Goal: Transaction & Acquisition: Purchase product/service

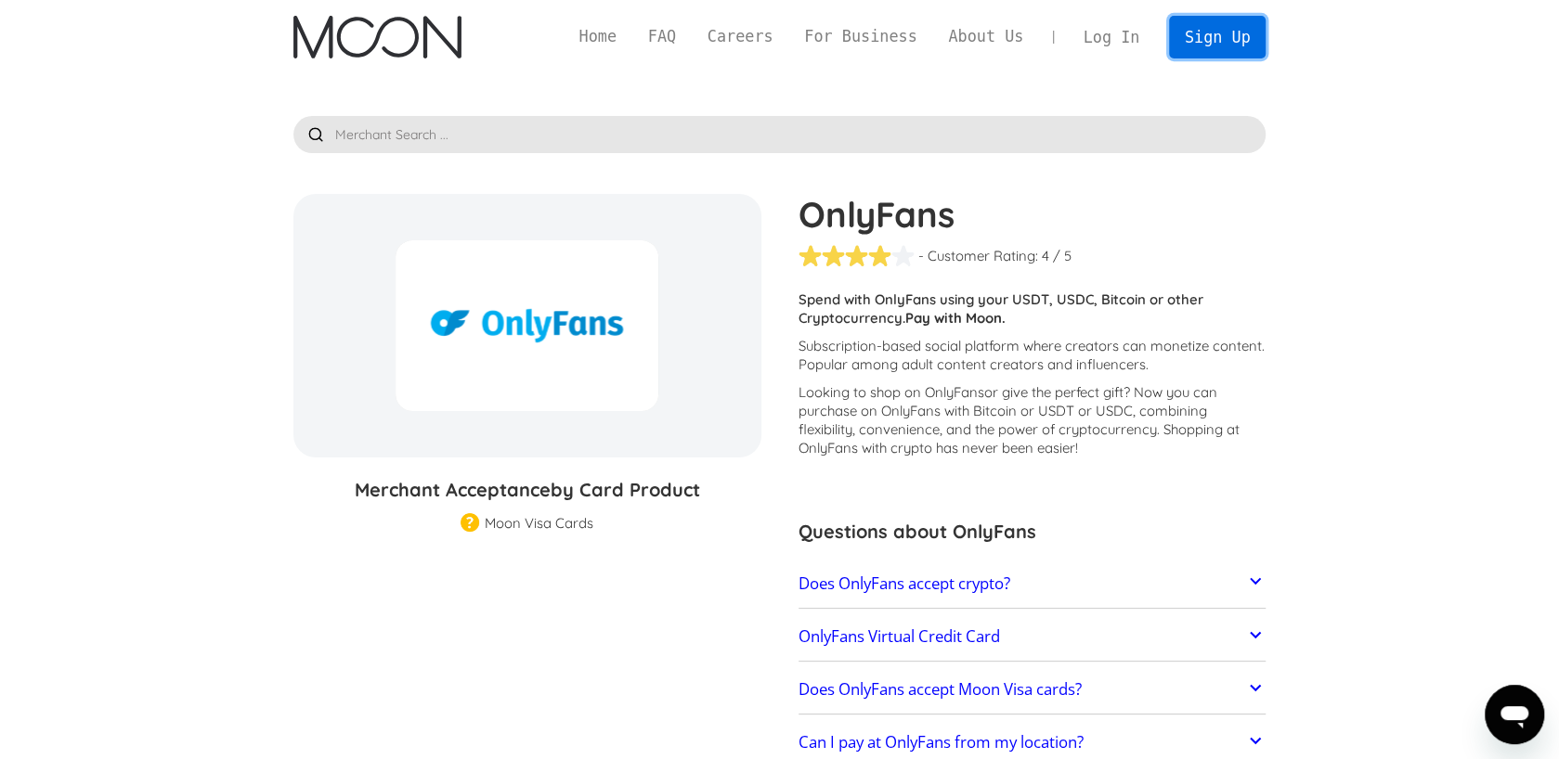
click at [1220, 30] on link "Sign Up" at bounding box center [1217, 37] width 97 height 42
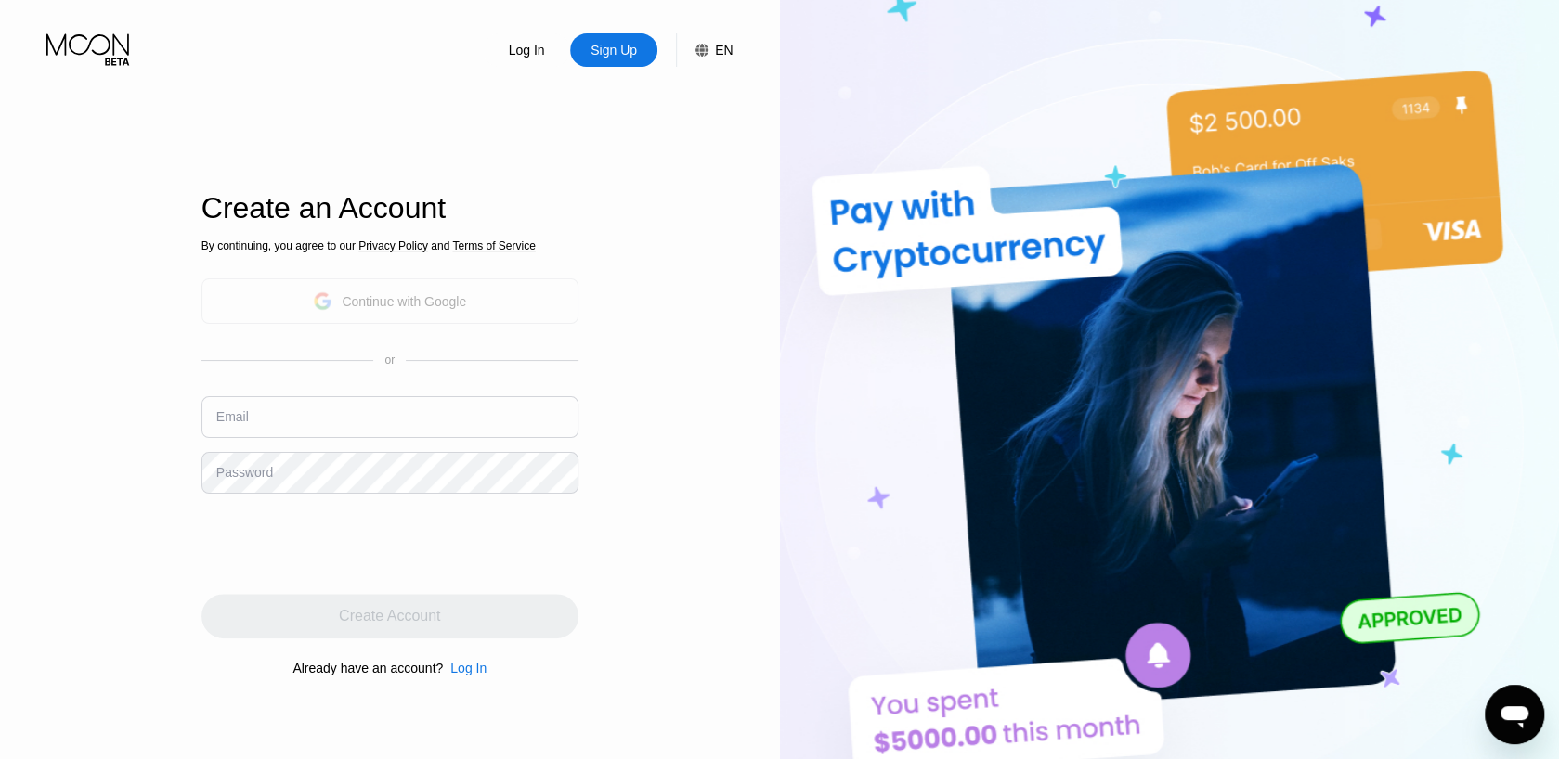
click at [422, 305] on div "Continue with Google" at bounding box center [404, 301] width 124 height 15
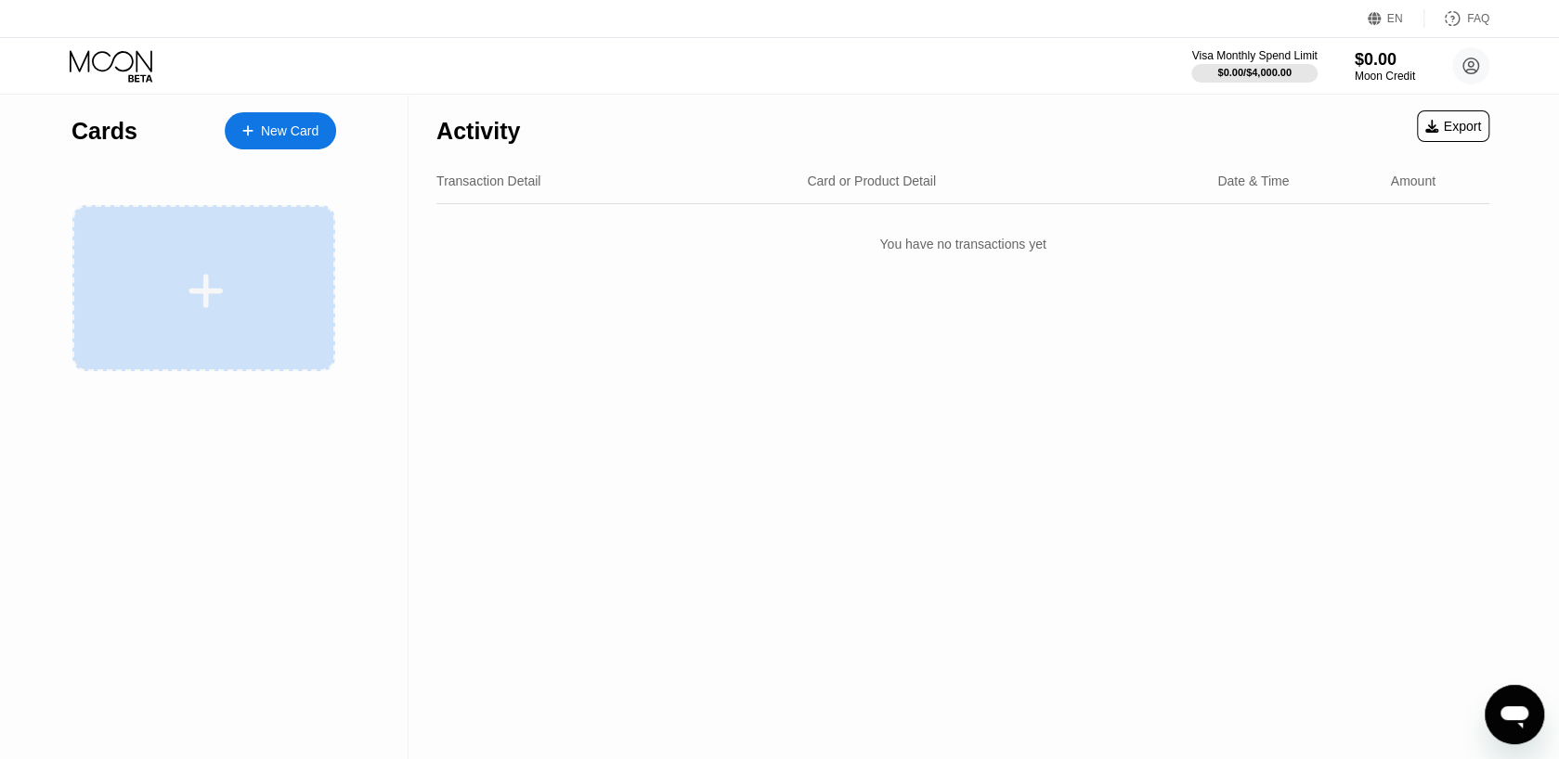
click at [206, 328] on div at bounding box center [203, 288] width 263 height 166
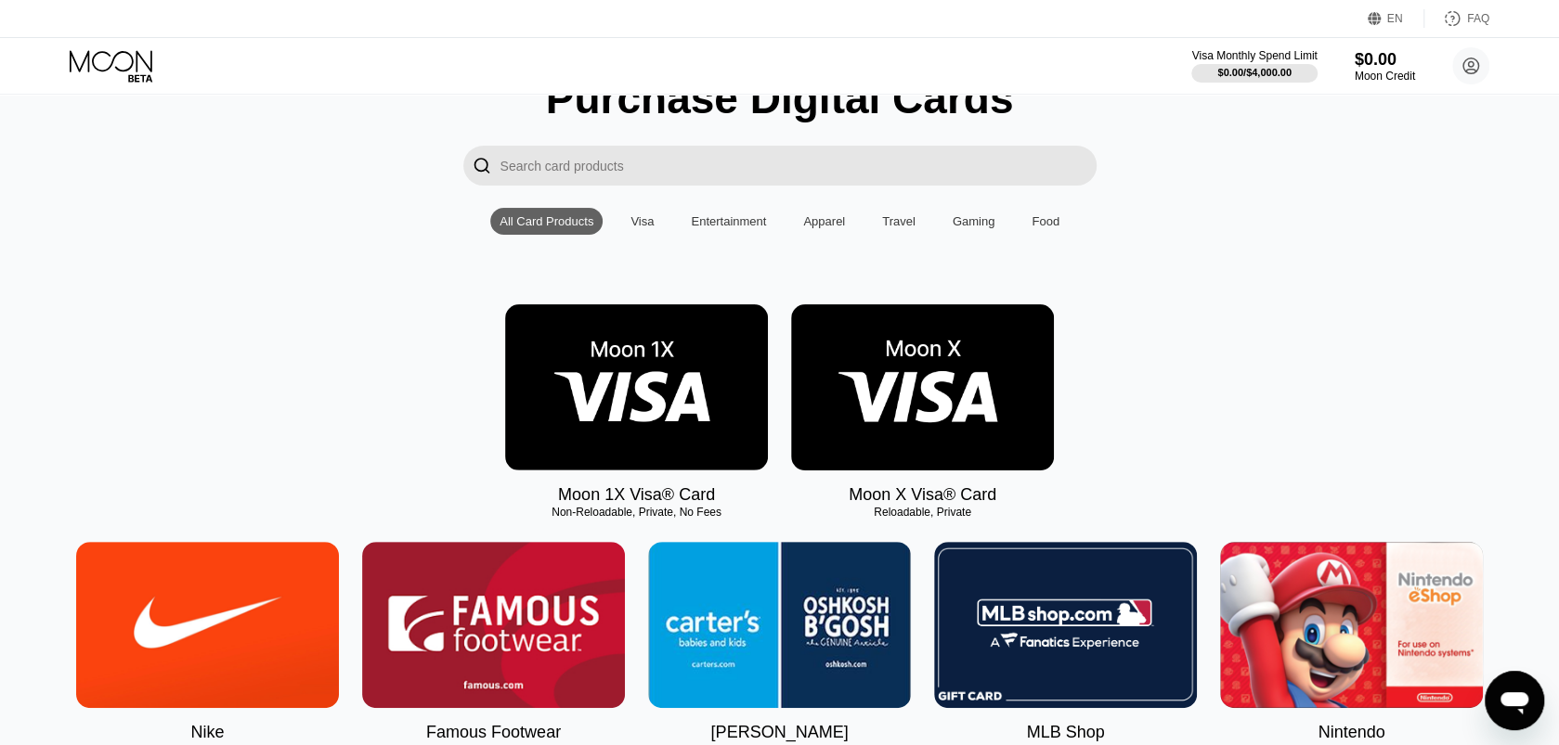
scroll to position [93, 0]
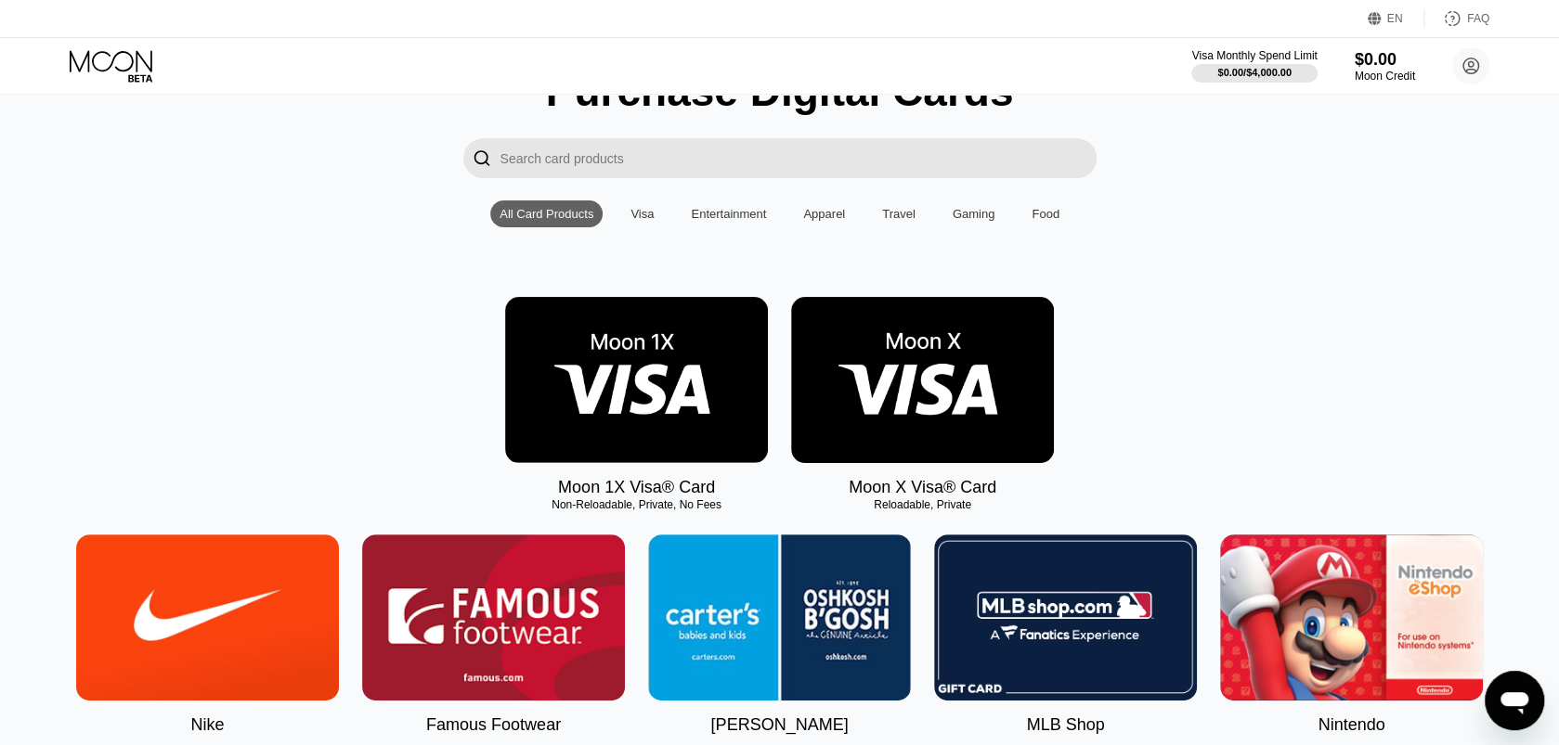
click at [638, 221] on div "Visa" at bounding box center [641, 214] width 23 height 14
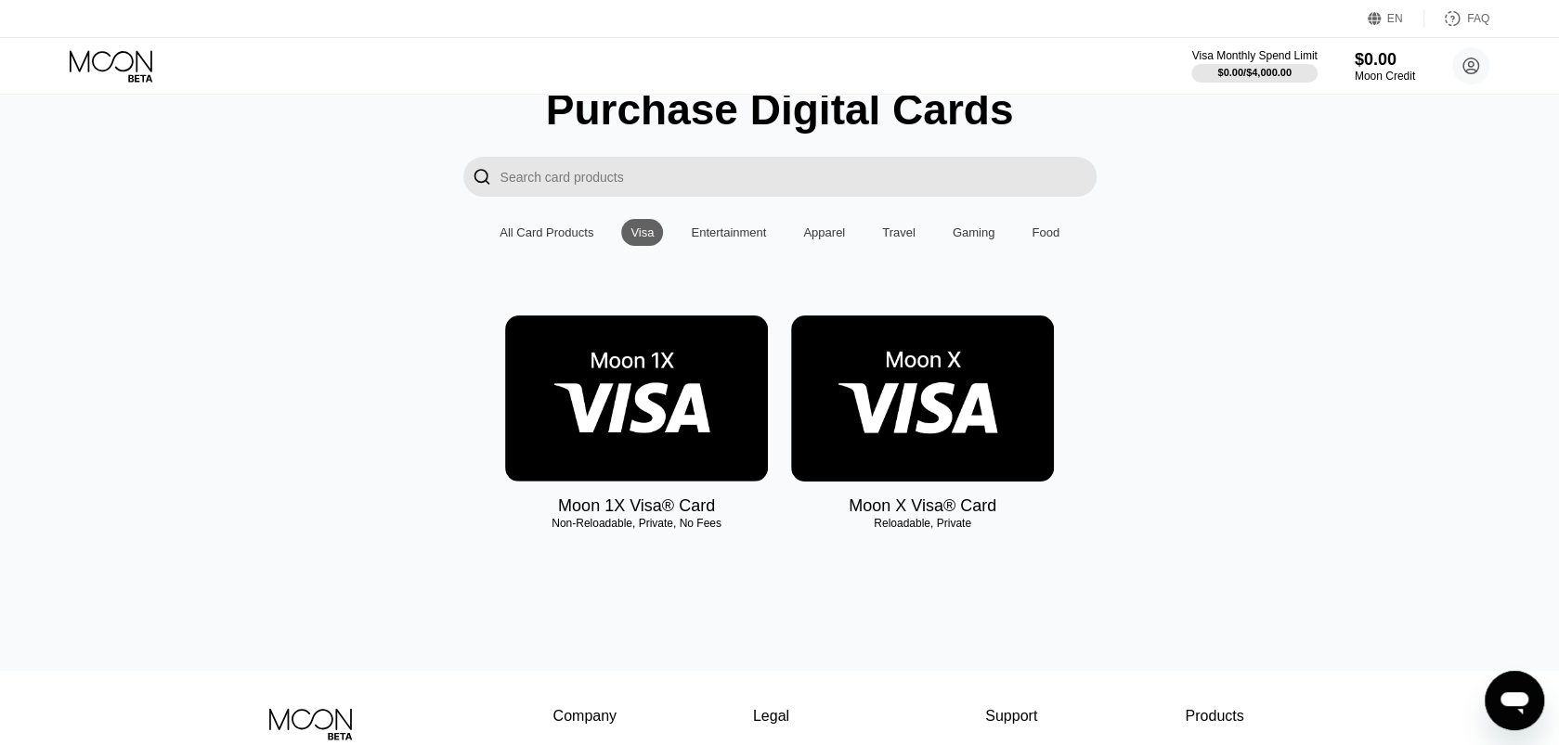
scroll to position [6, 0]
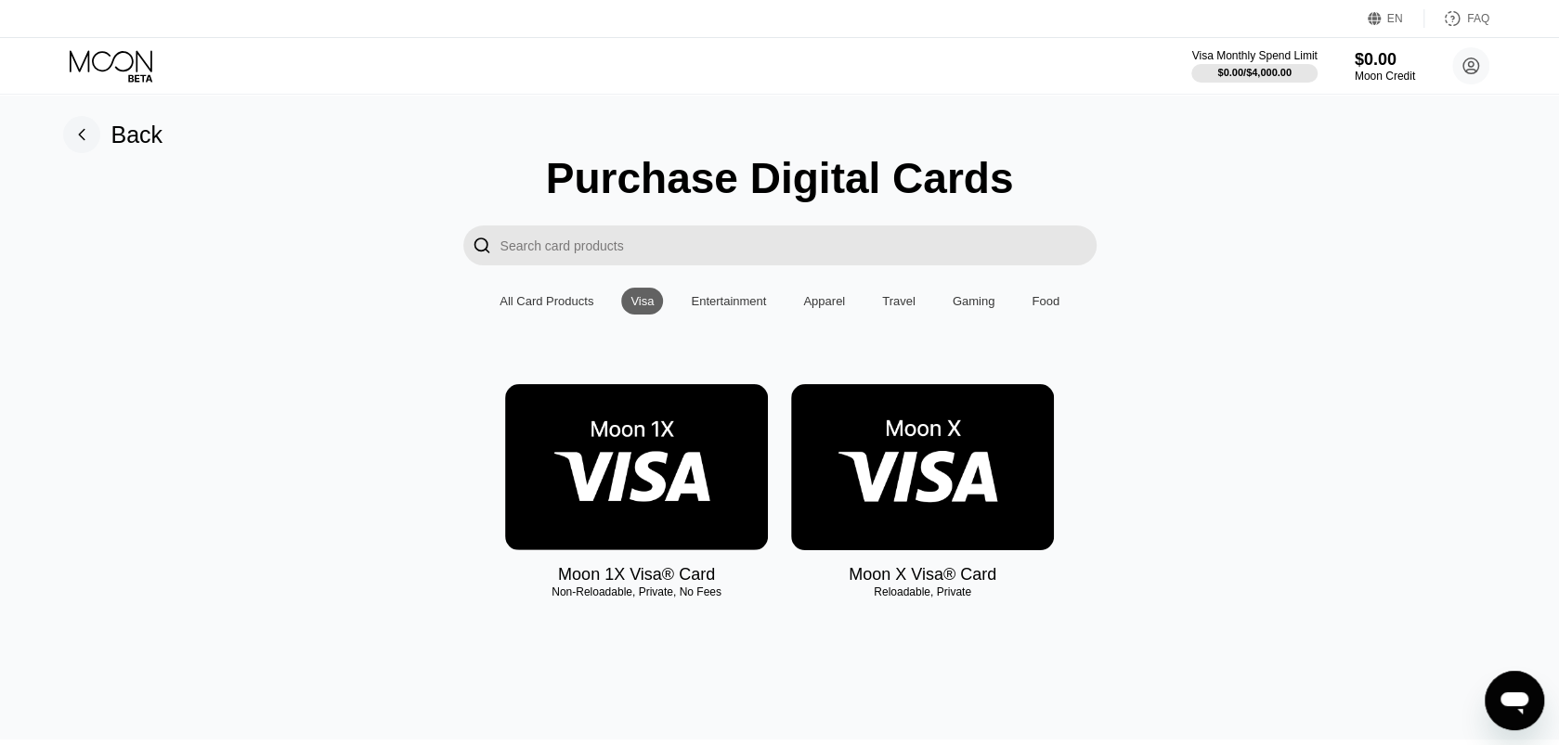
click at [737, 308] on div "Entertainment" at bounding box center [728, 301] width 75 height 14
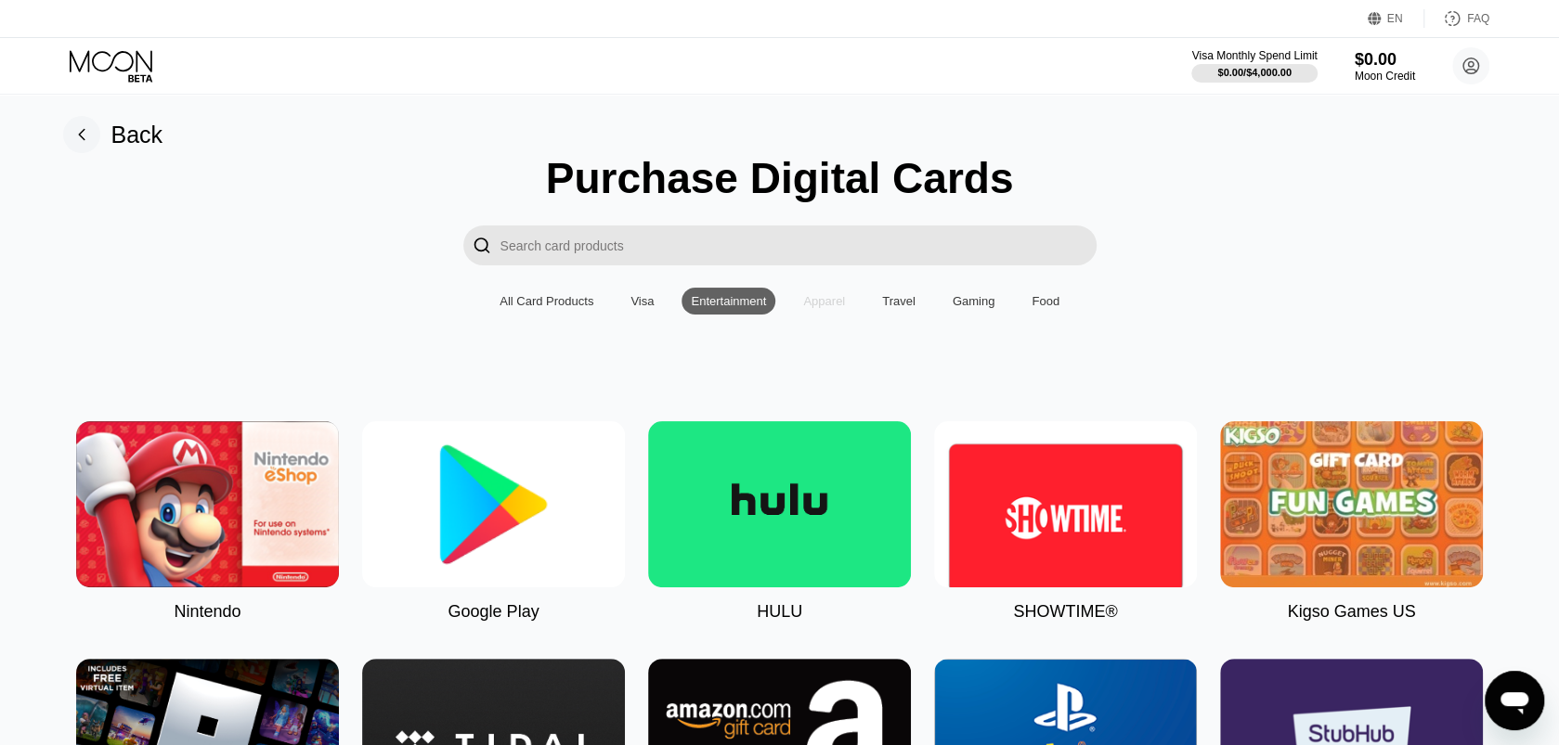
click at [821, 308] on div "Apparel" at bounding box center [824, 301] width 42 height 14
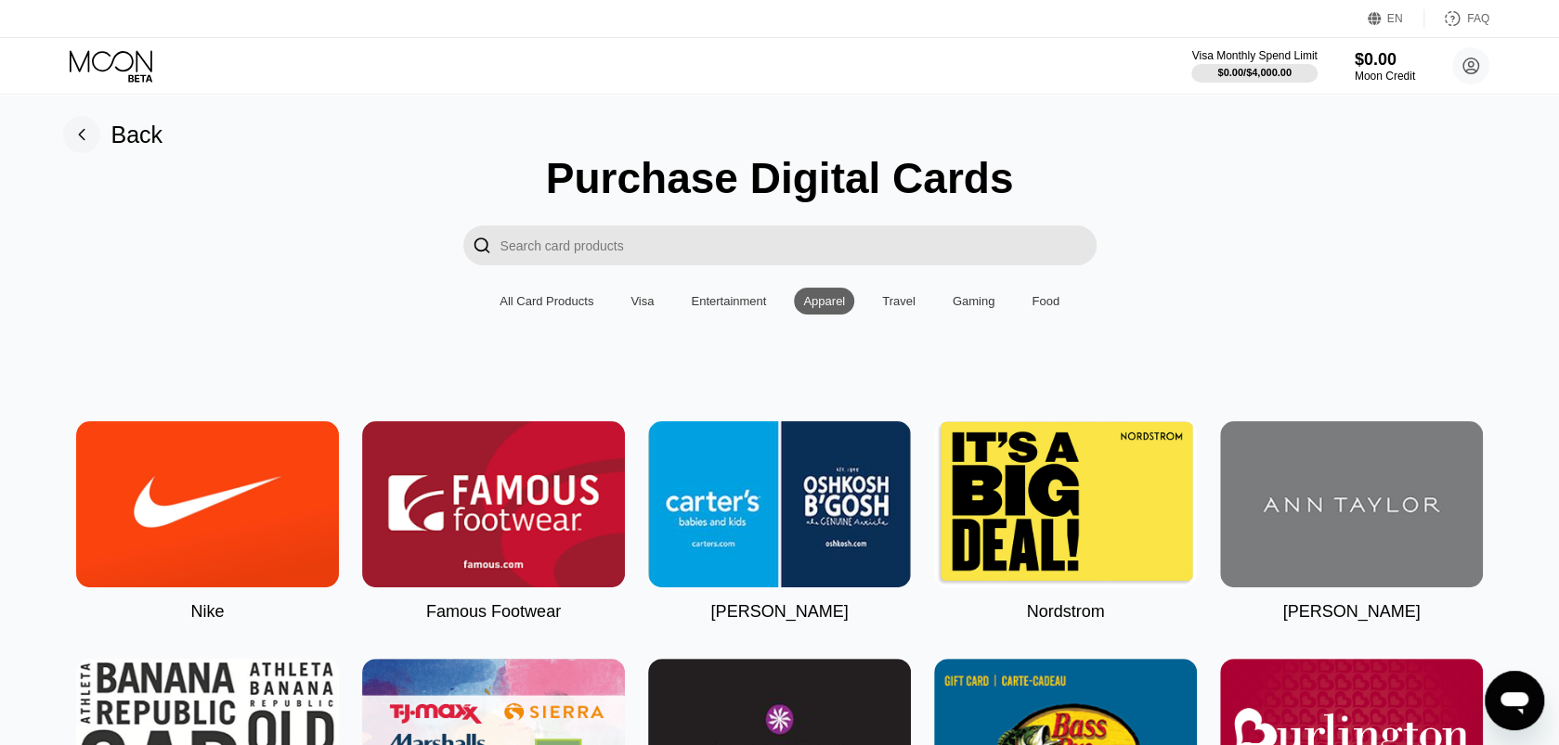
click at [882, 308] on div "Travel" at bounding box center [898, 301] width 33 height 14
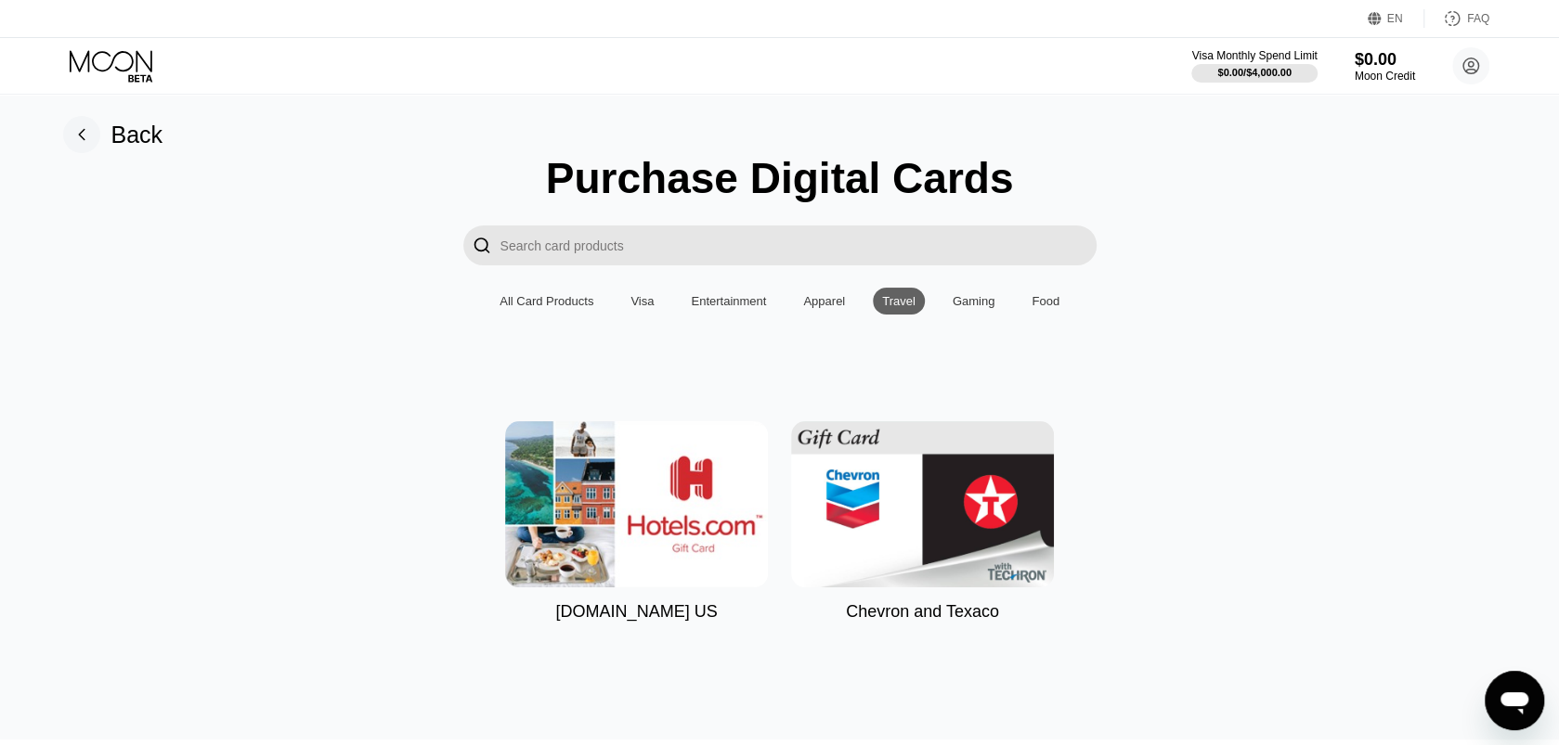
click at [959, 308] on div "Gaming" at bounding box center [973, 301] width 43 height 14
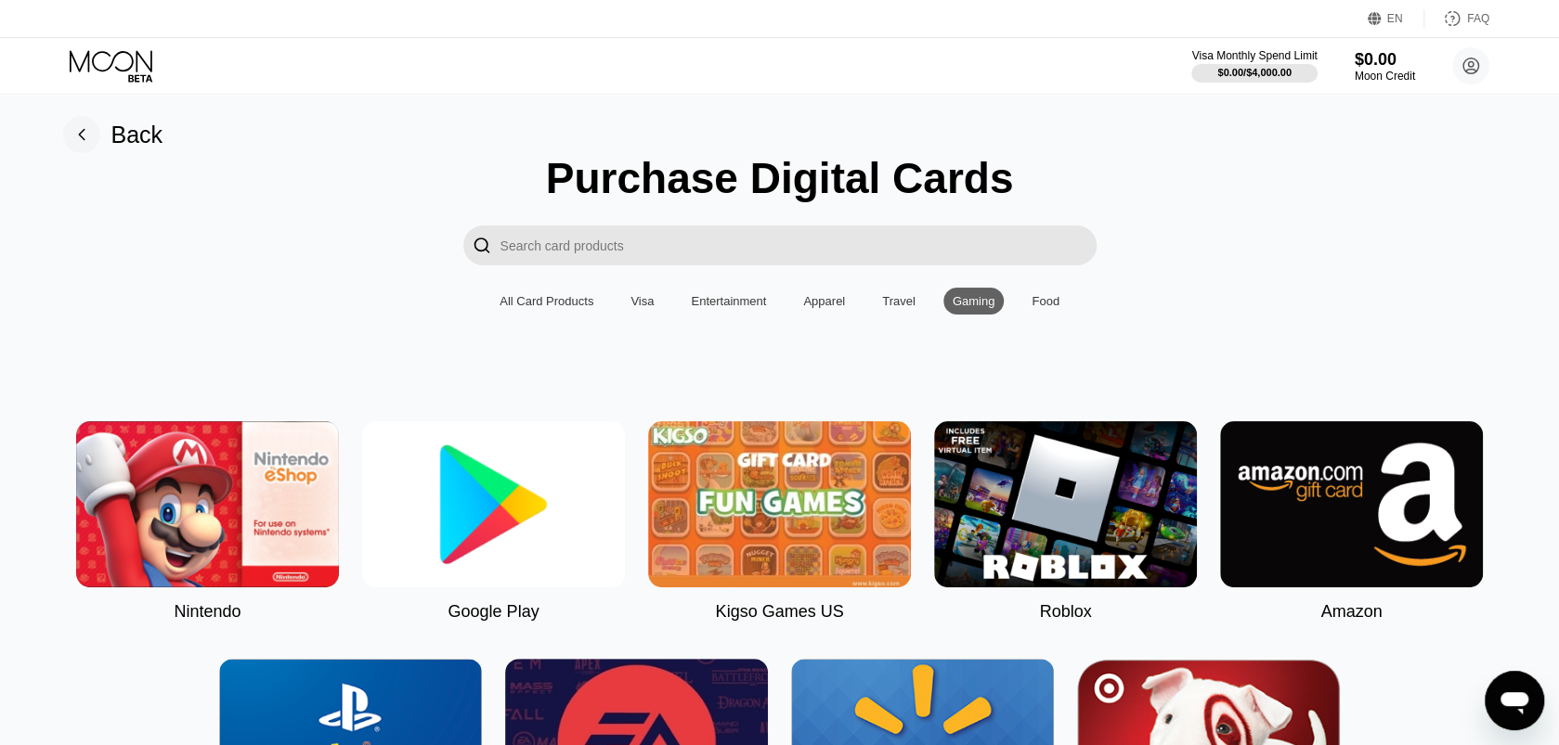
click at [1048, 308] on div "Food" at bounding box center [1045, 301] width 28 height 14
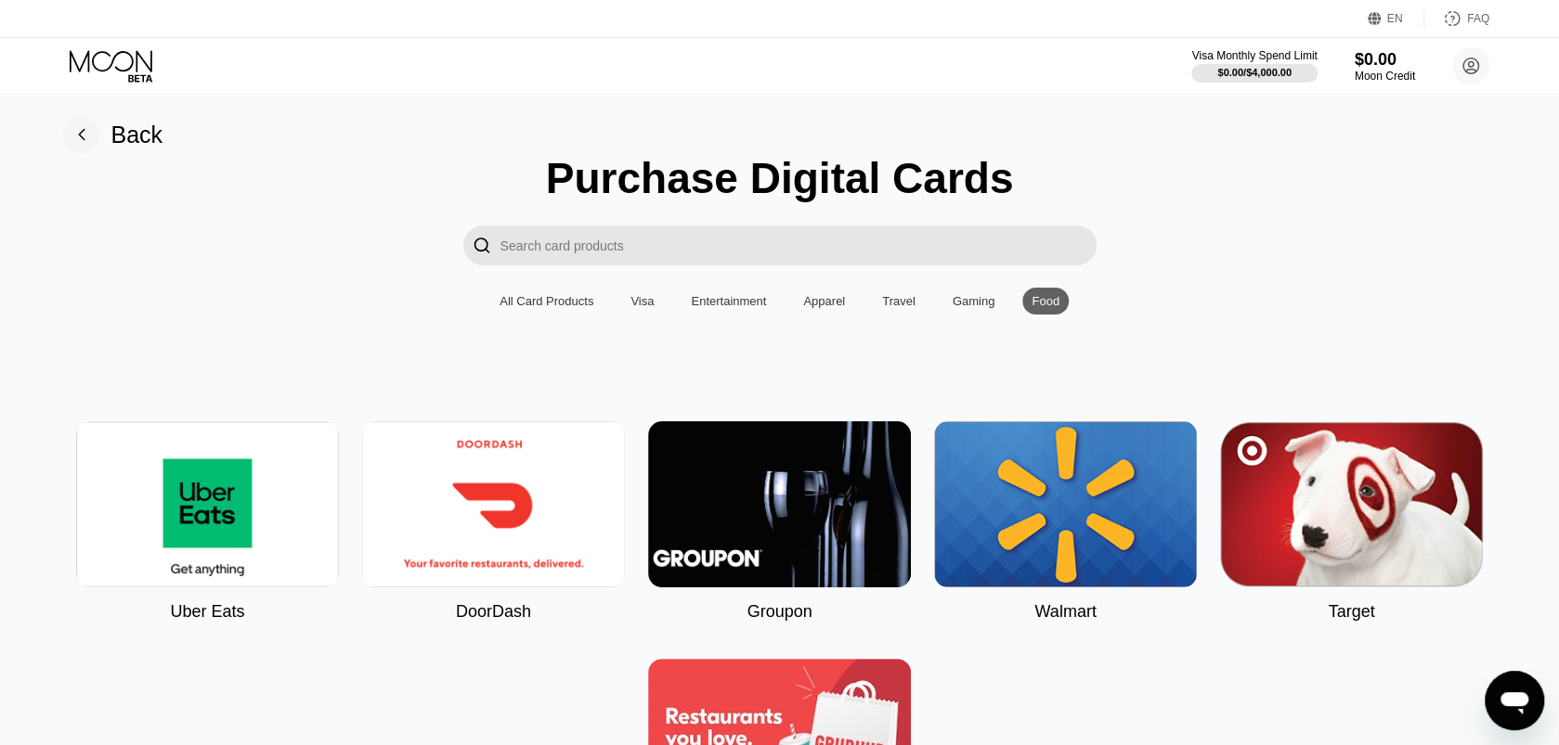
click at [642, 308] on div "Visa" at bounding box center [641, 301] width 23 height 14
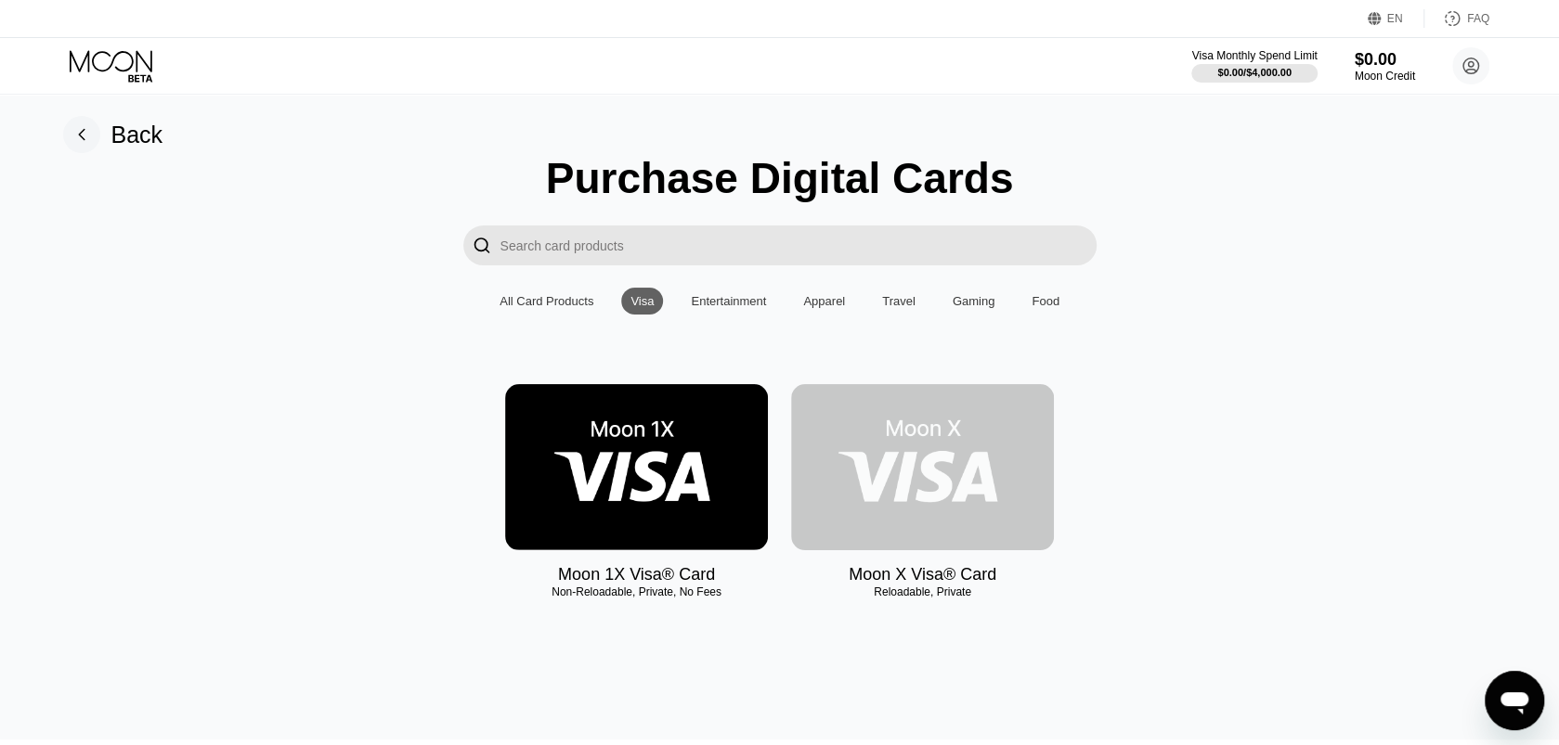
click at [978, 484] on img at bounding box center [922, 467] width 263 height 166
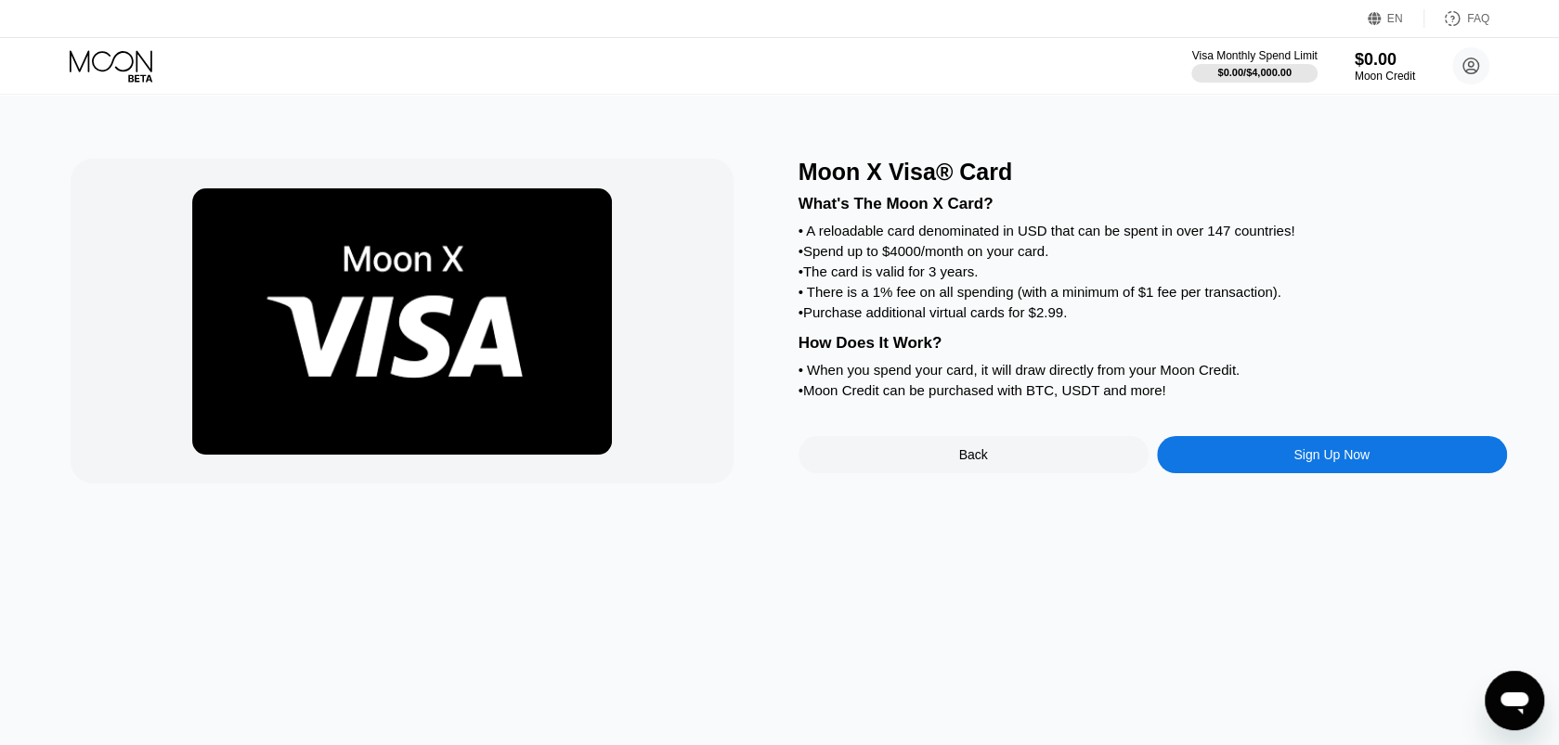
click at [1269, 473] on div "Sign Up Now" at bounding box center [1332, 454] width 350 height 37
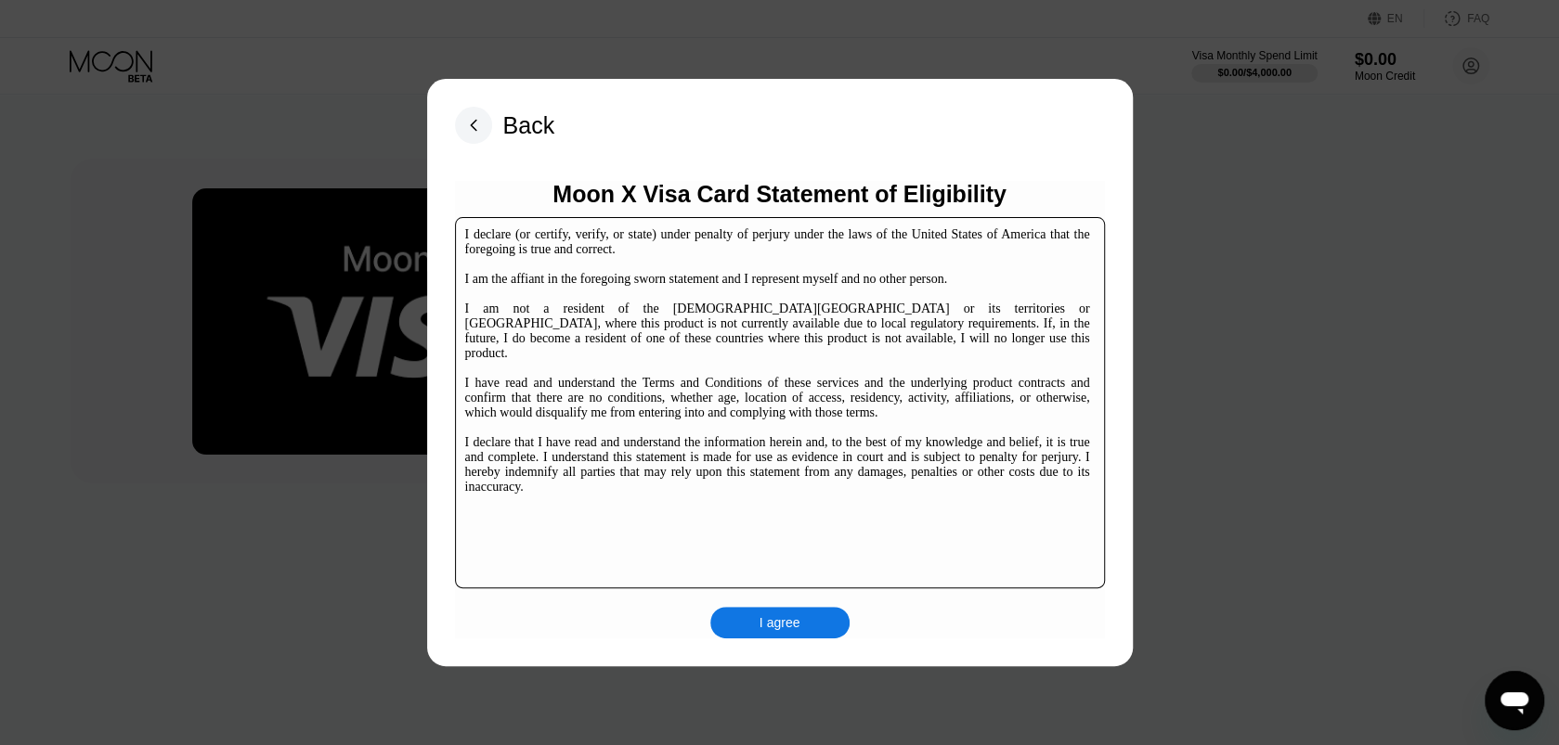
click at [768, 623] on div "I agree" at bounding box center [779, 623] width 41 height 17
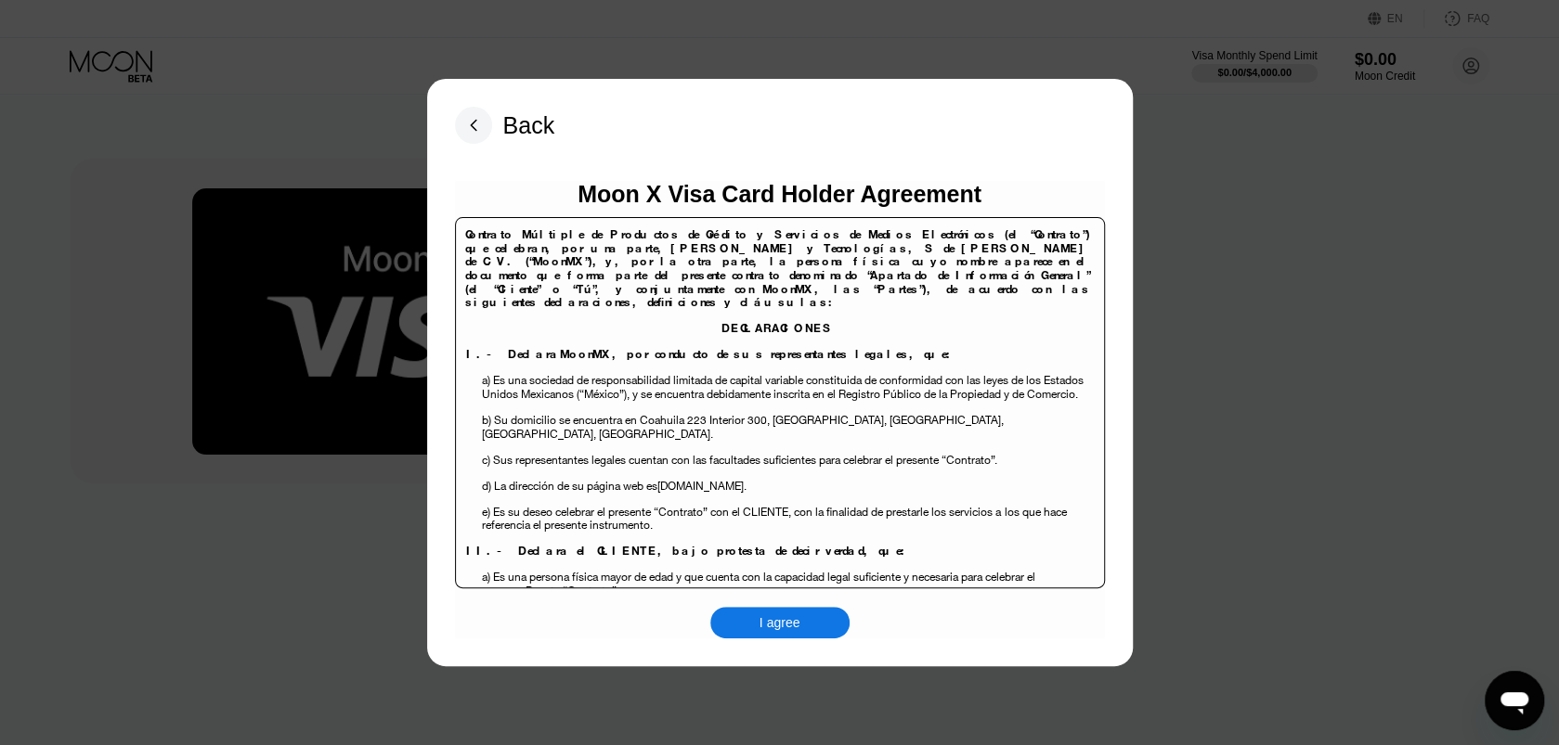
click at [772, 619] on div "I agree" at bounding box center [779, 623] width 41 height 17
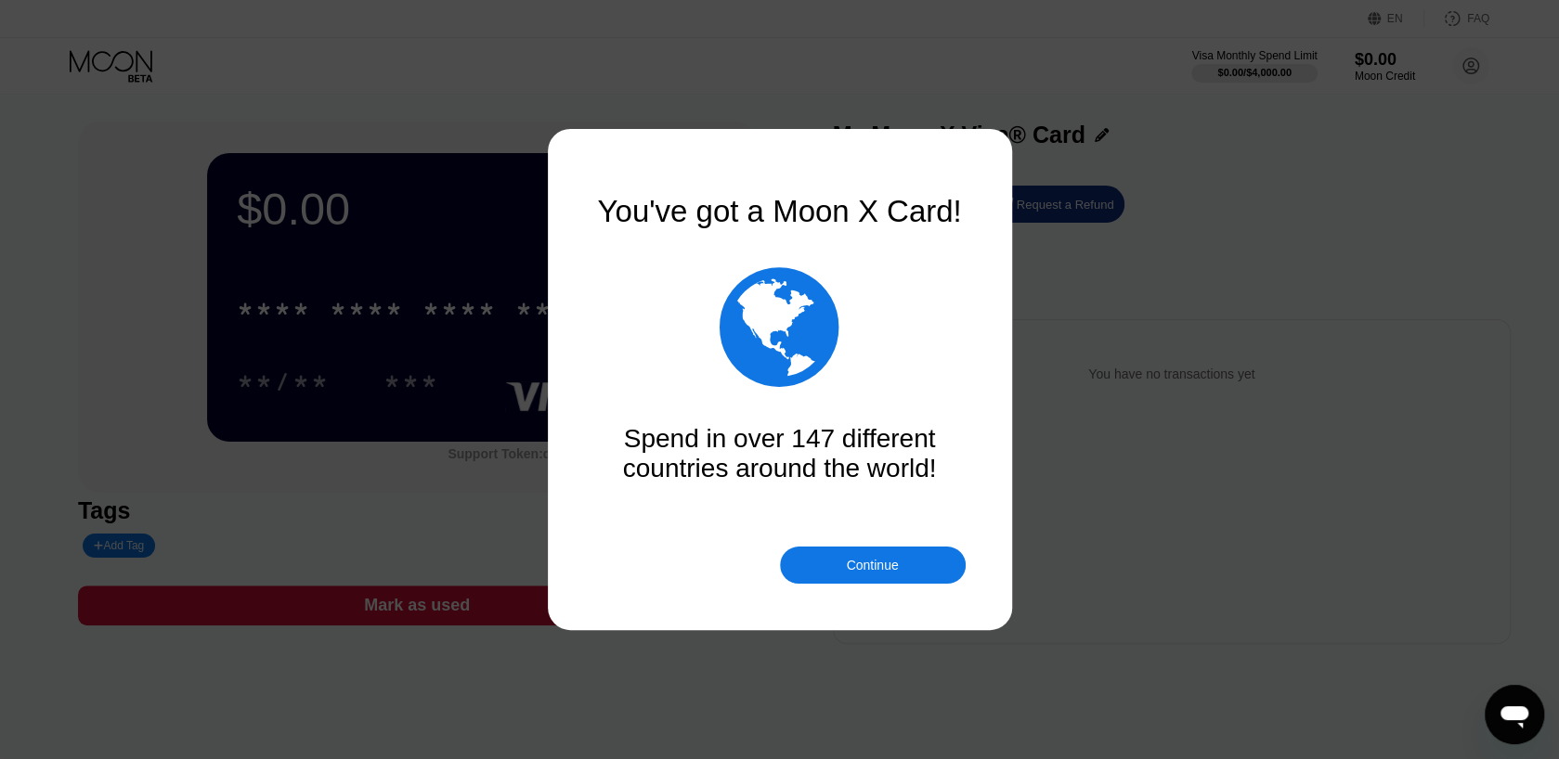
click at [835, 559] on div "Continue" at bounding box center [873, 565] width 186 height 37
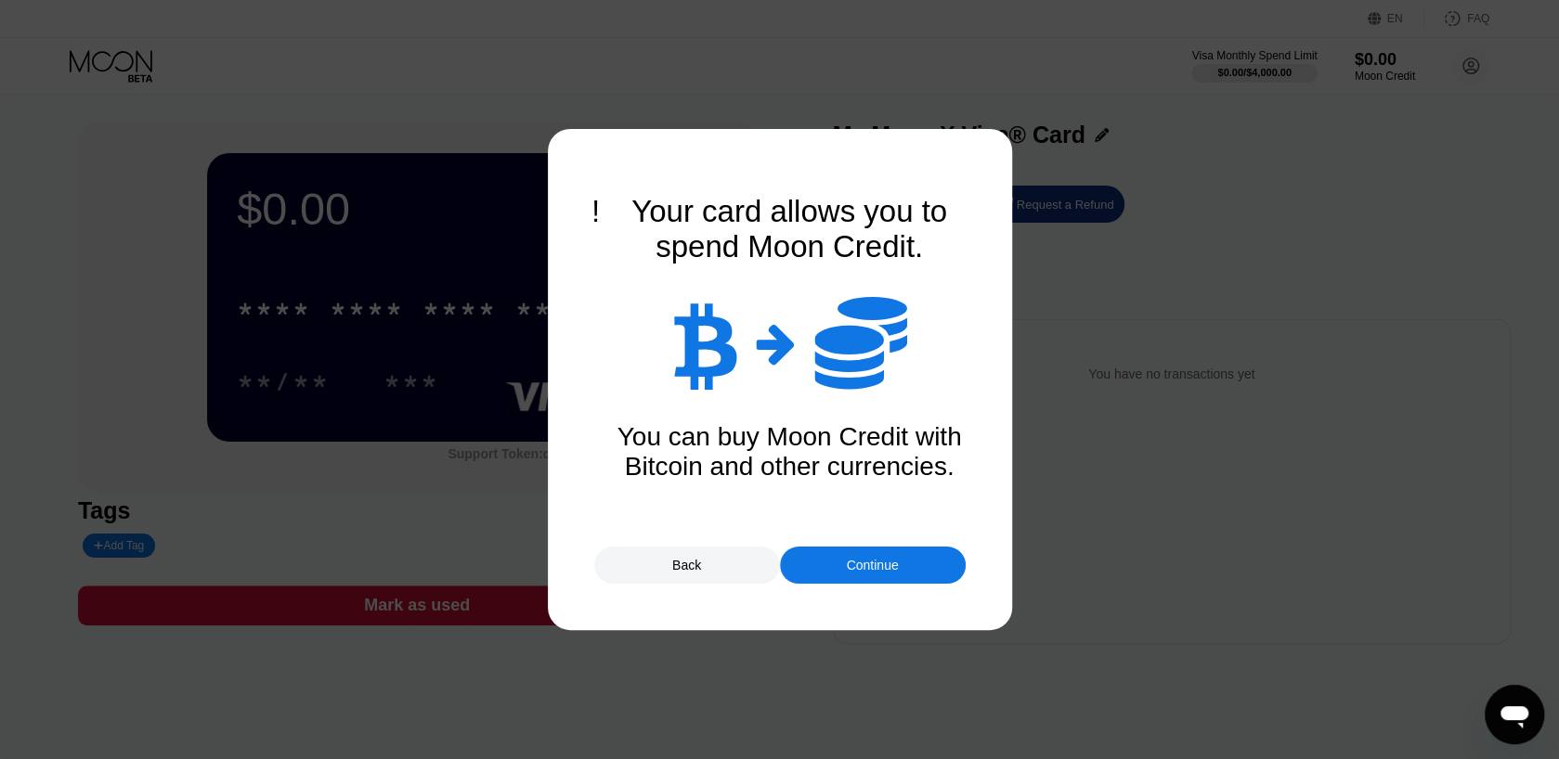
click at [835, 559] on div "Continue" at bounding box center [873, 565] width 186 height 37
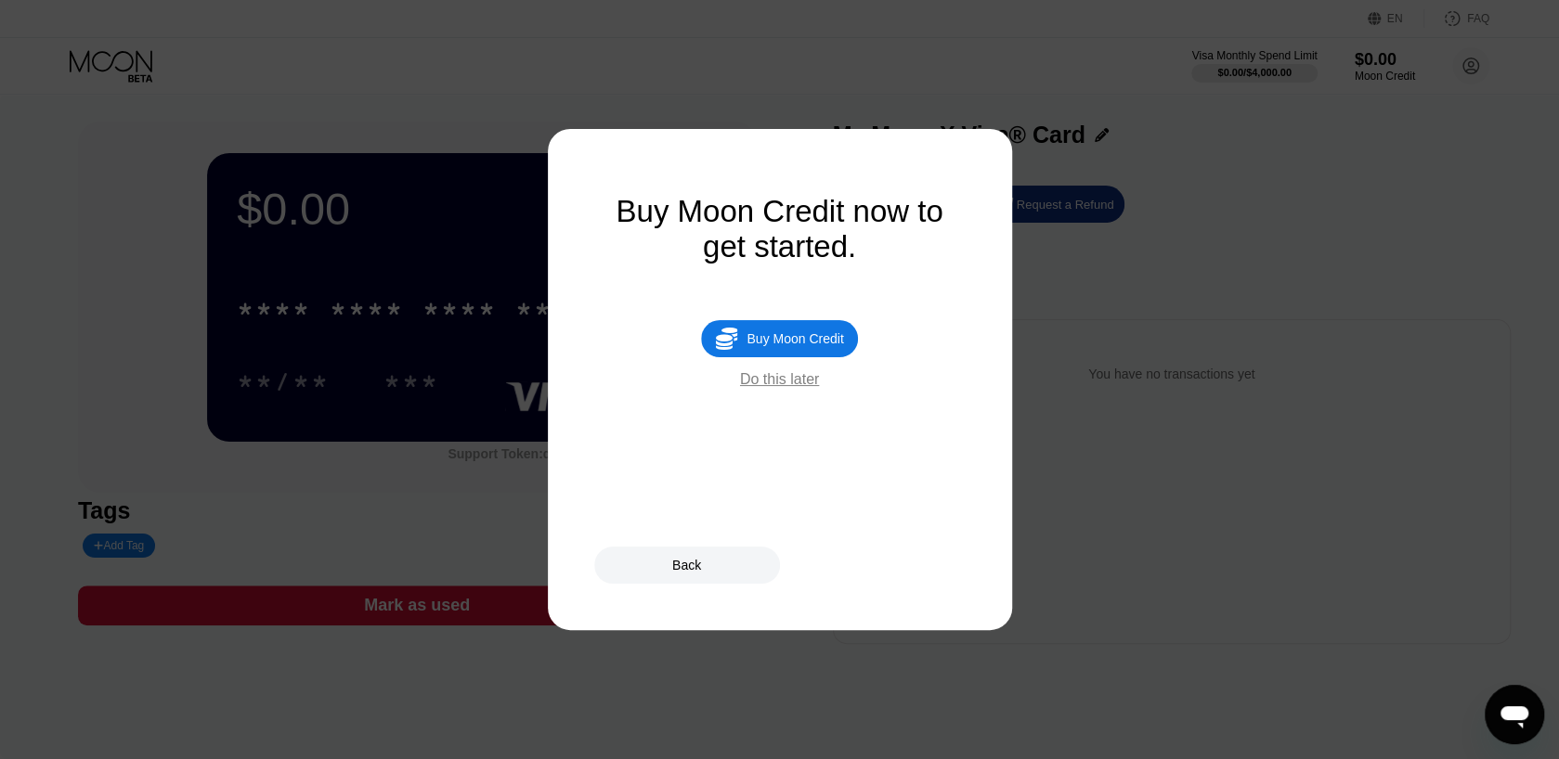
click at [817, 346] on div "Buy Moon Credit" at bounding box center [794, 338] width 97 height 15
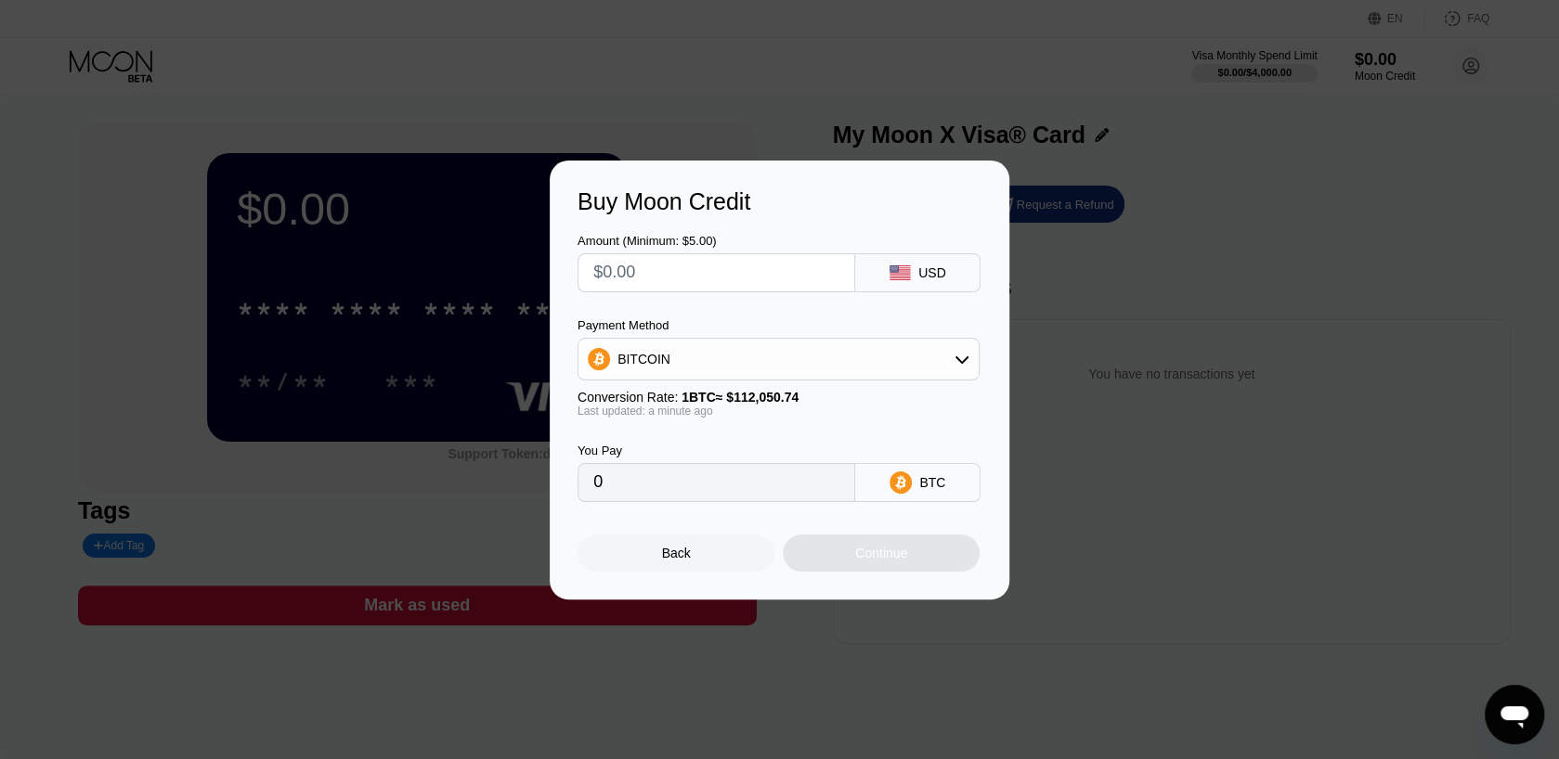
click at [822, 367] on div "BITCOIN" at bounding box center [778, 359] width 400 height 37
click at [752, 449] on div "USDT on TRON" at bounding box center [790, 451] width 350 height 15
type input "0.00"
click at [732, 286] on input "text" at bounding box center [716, 272] width 246 height 37
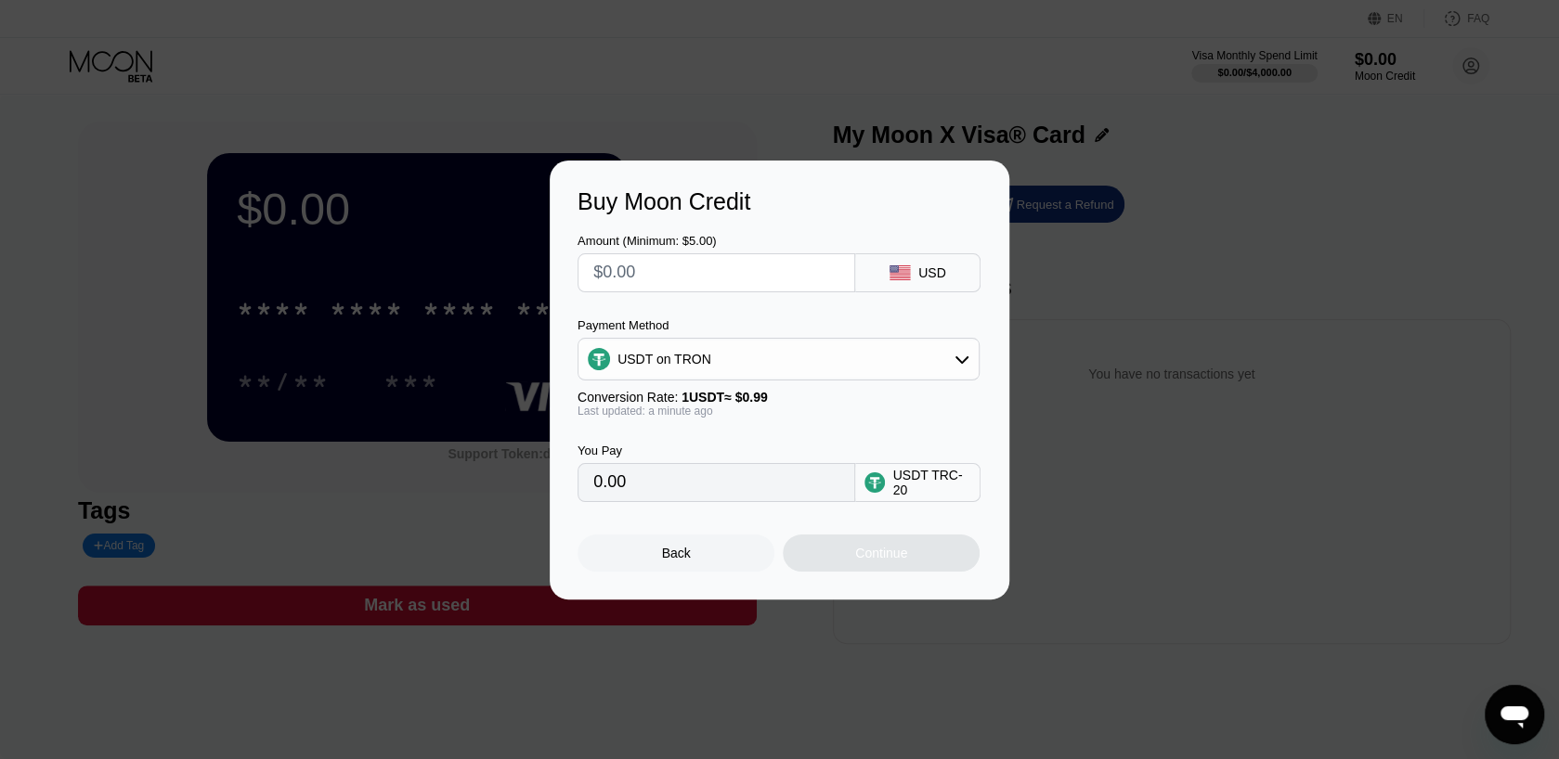
type input "$1"
type input "1.01"
type input "$10"
type input "10.10"
type input "$100"
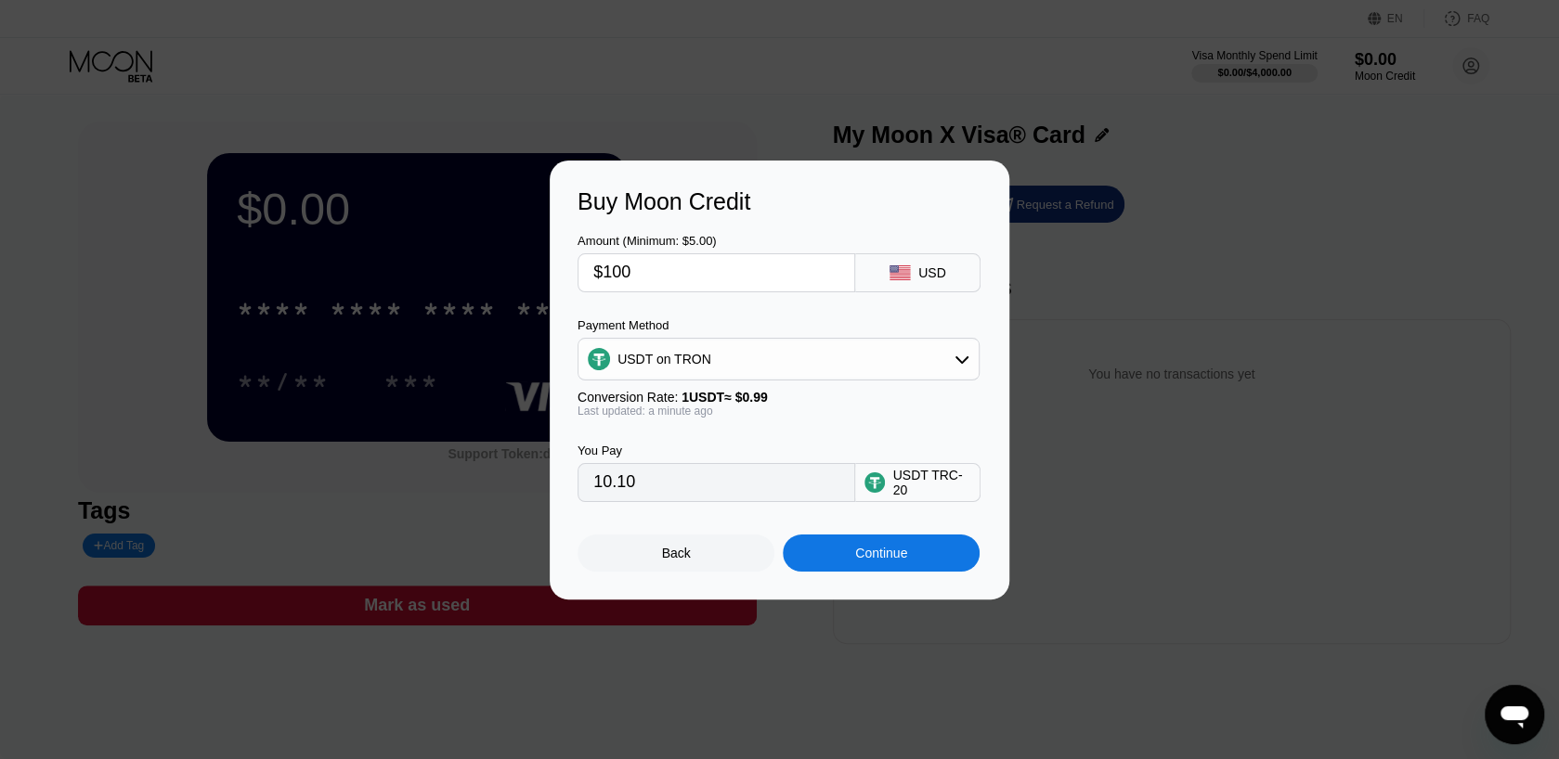
type input "101.01"
type input "$100"
click at [847, 566] on div "Continue" at bounding box center [881, 553] width 197 height 37
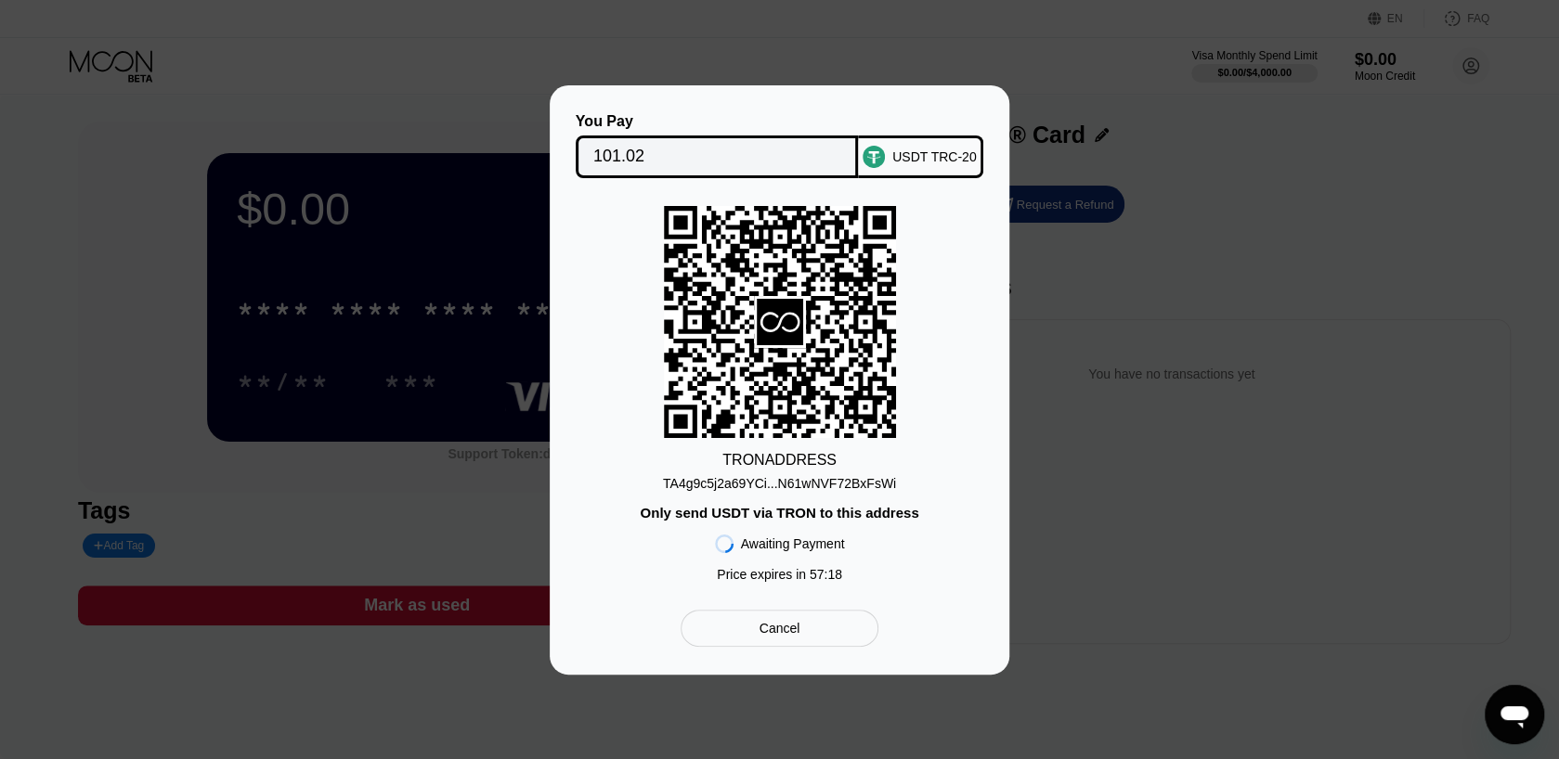
click at [767, 484] on div "TA4g9c5j2a69YCi...N61wNVF72BxFsWi" at bounding box center [779, 483] width 233 height 15
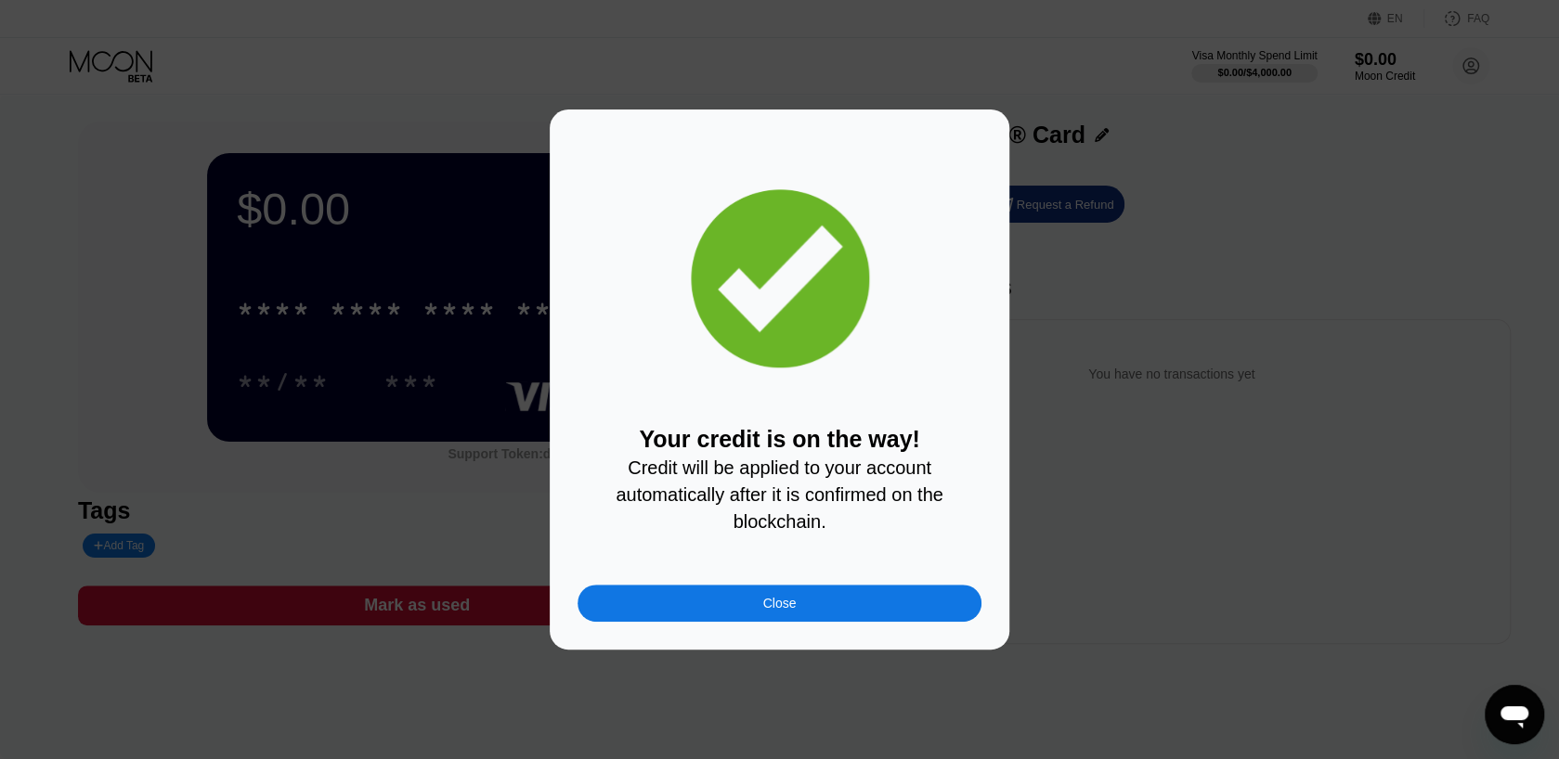
click at [885, 609] on div "Close" at bounding box center [779, 603] width 404 height 37
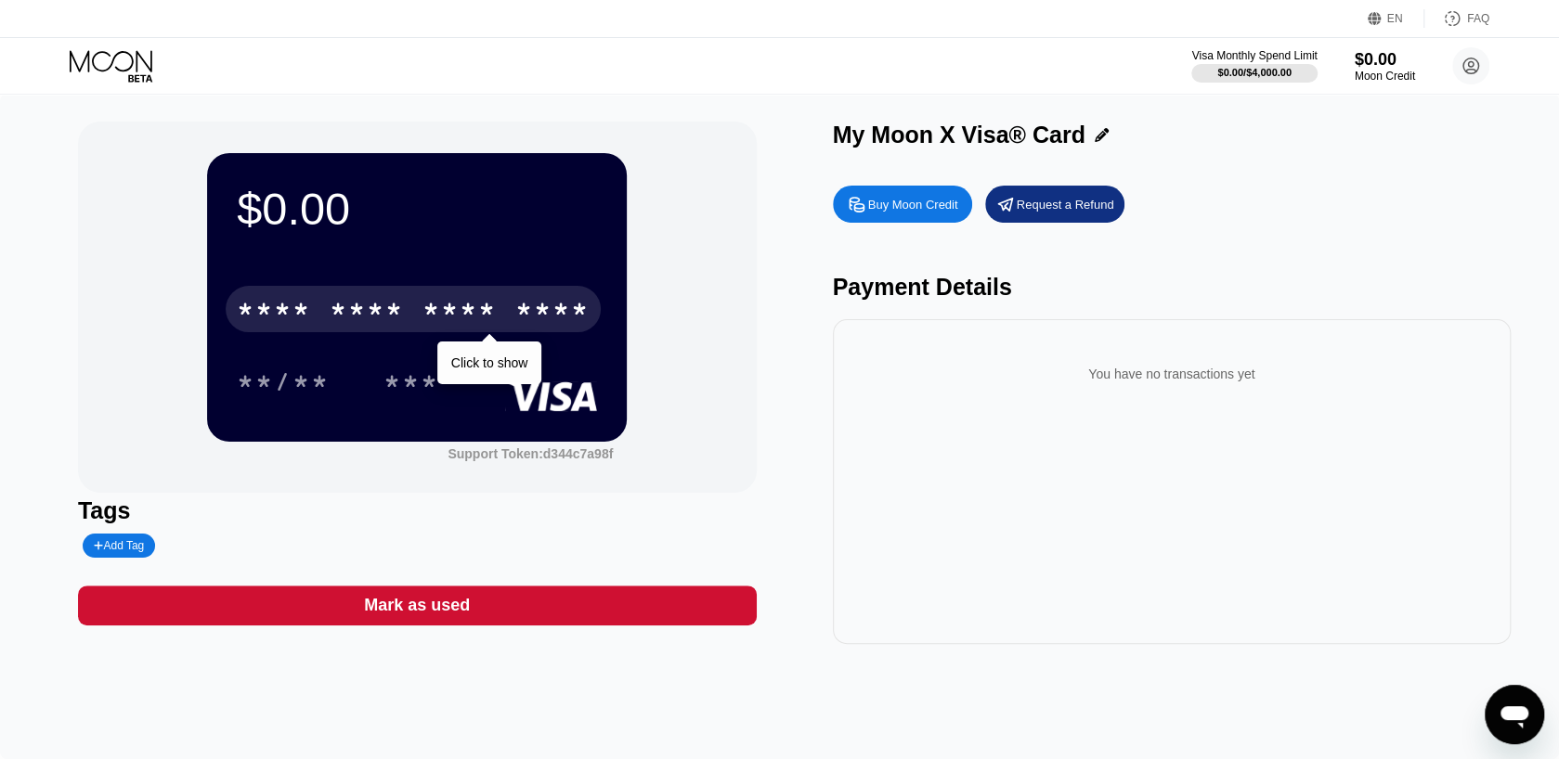
click at [309, 308] on div "* * * *" at bounding box center [274, 312] width 74 height 30
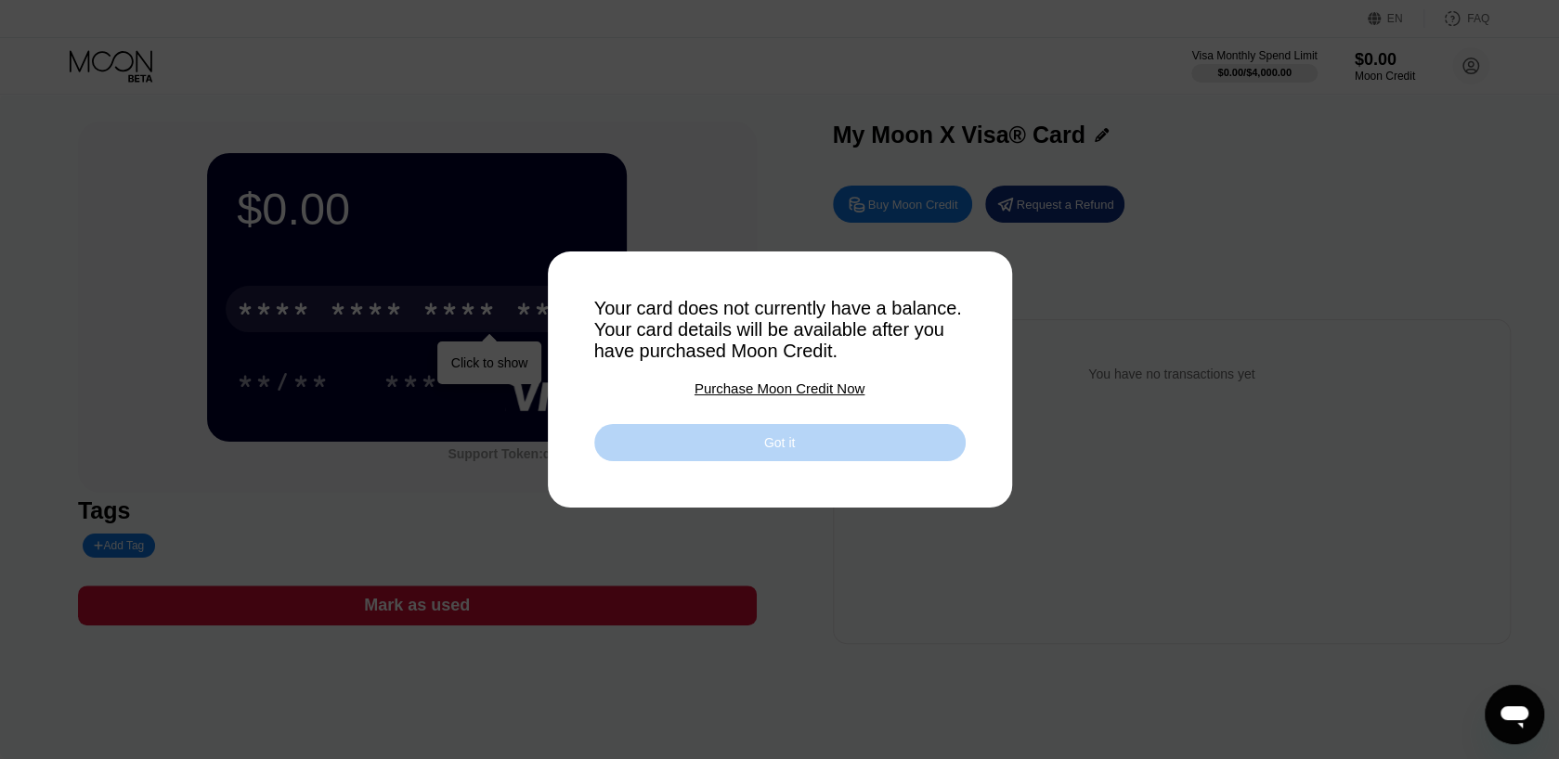
click at [713, 449] on div "Got it" at bounding box center [779, 442] width 371 height 37
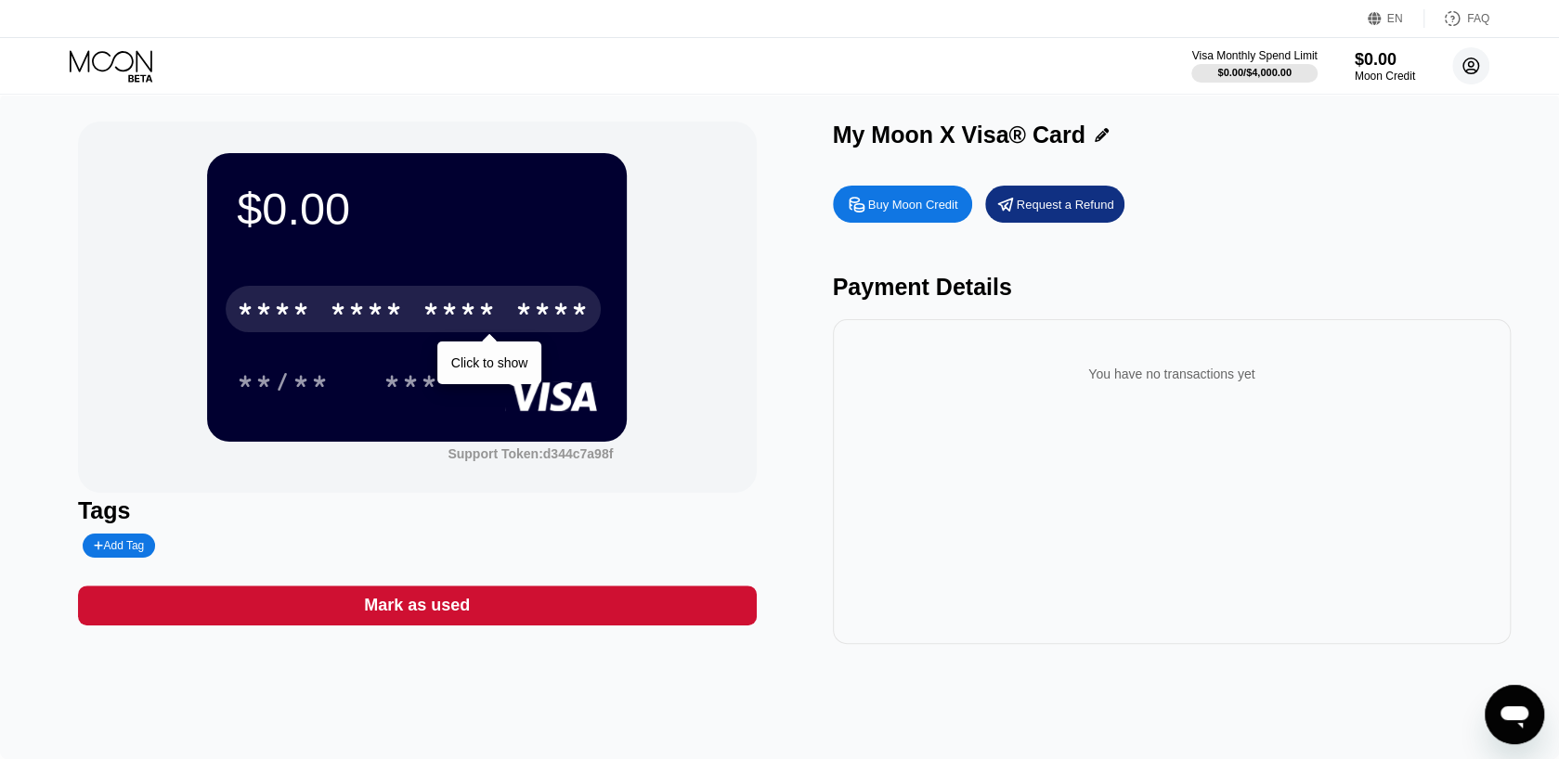
click at [1471, 71] on circle at bounding box center [1470, 65] width 37 height 37
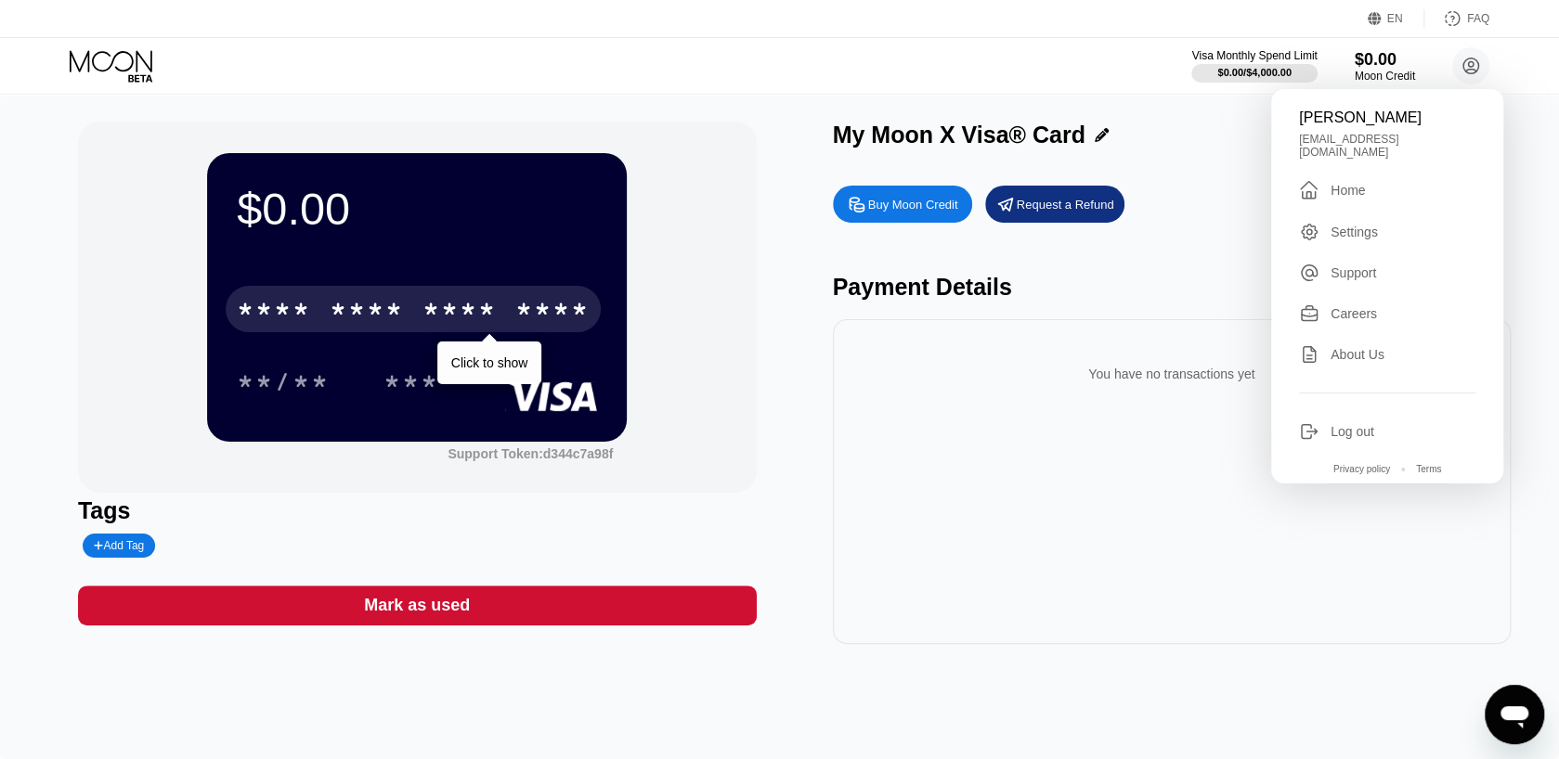
click at [1099, 400] on div "You have no transactions yet" at bounding box center [1172, 374] width 649 height 52
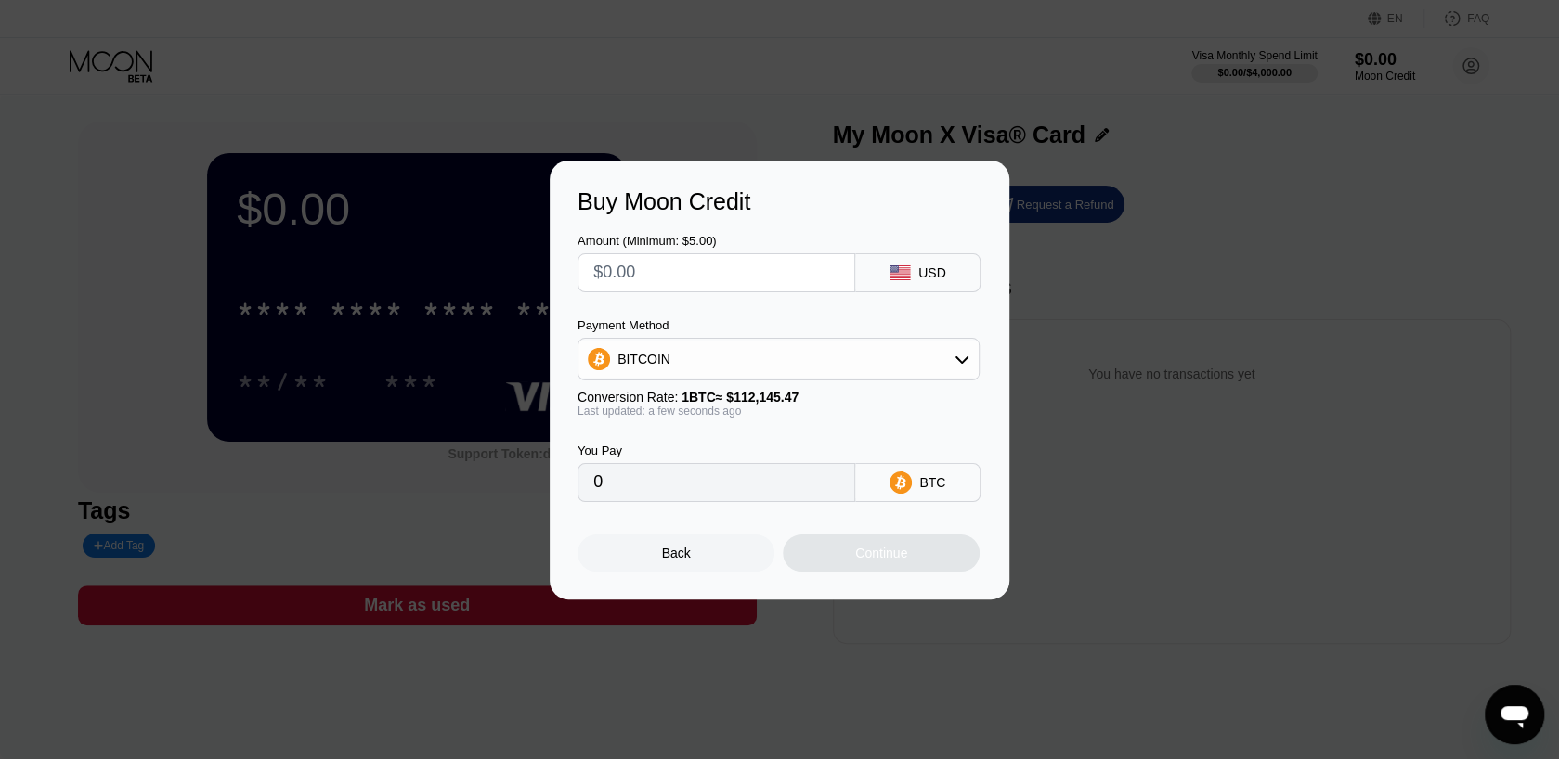
click at [652, 556] on div "Back" at bounding box center [675, 553] width 197 height 37
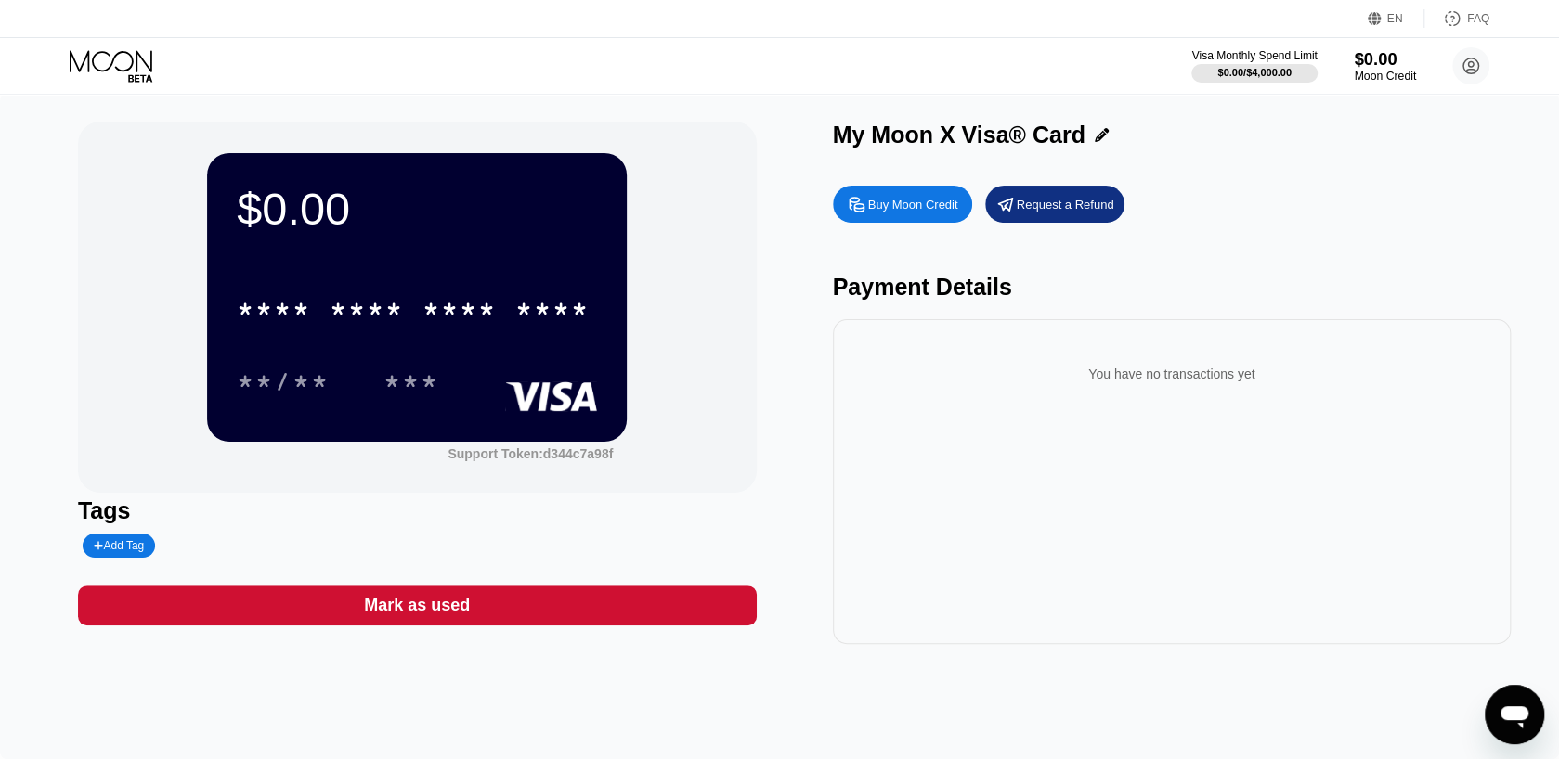
click at [1376, 80] on div "Moon Credit" at bounding box center [1384, 76] width 62 height 13
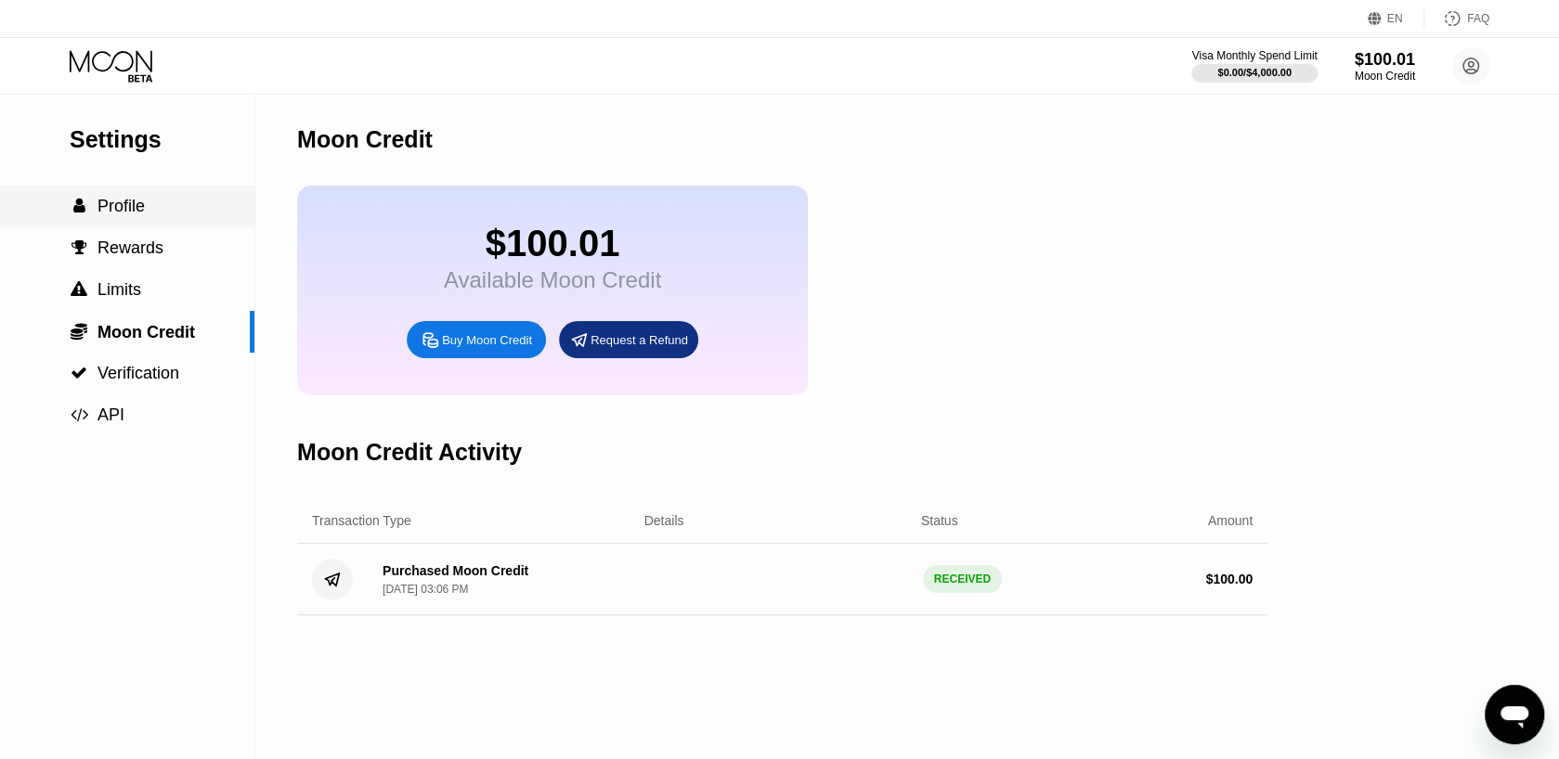
click at [182, 214] on div " Profile" at bounding box center [127, 206] width 254 height 19
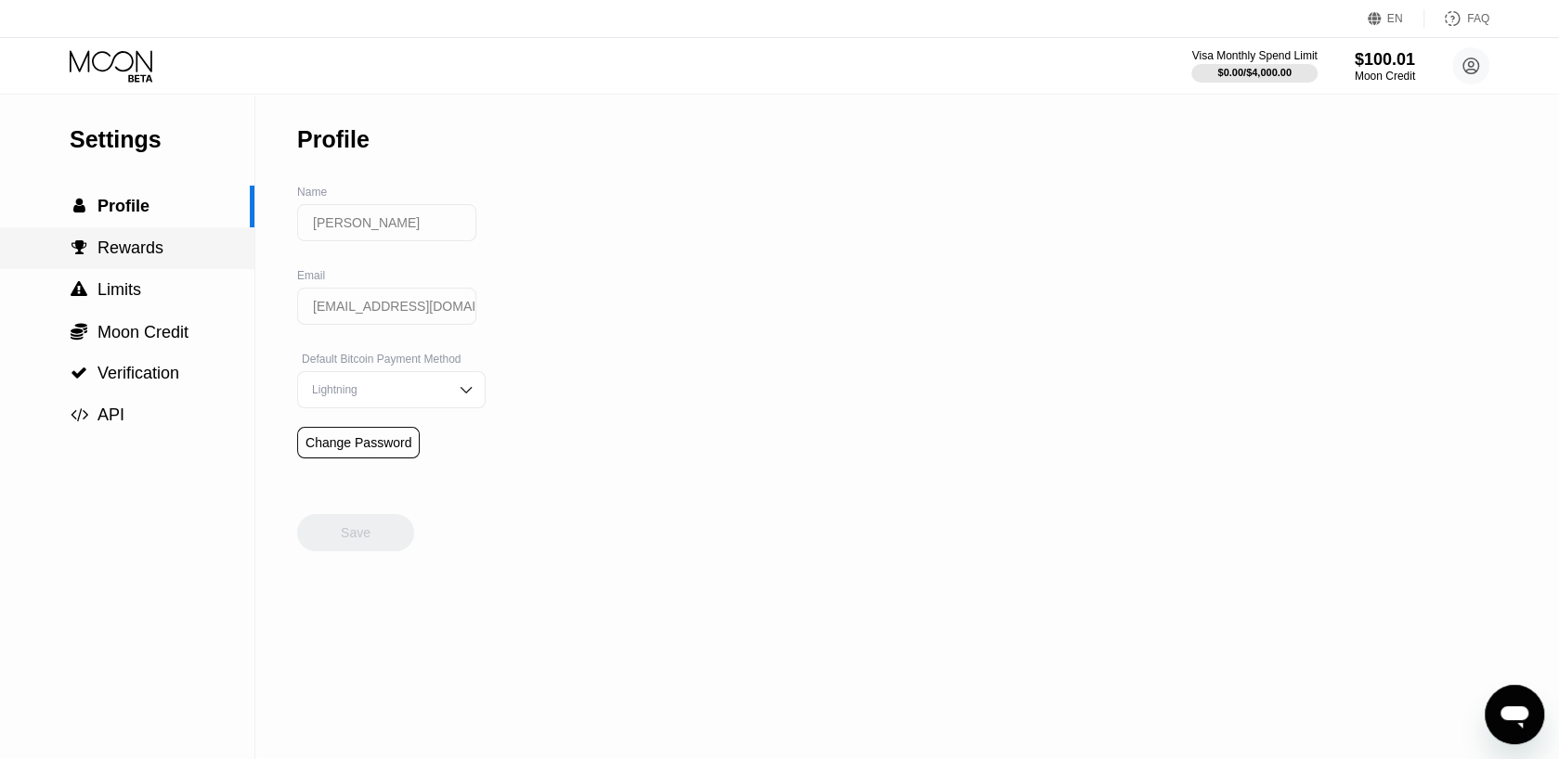
click at [176, 240] on div " Rewards" at bounding box center [127, 248] width 254 height 42
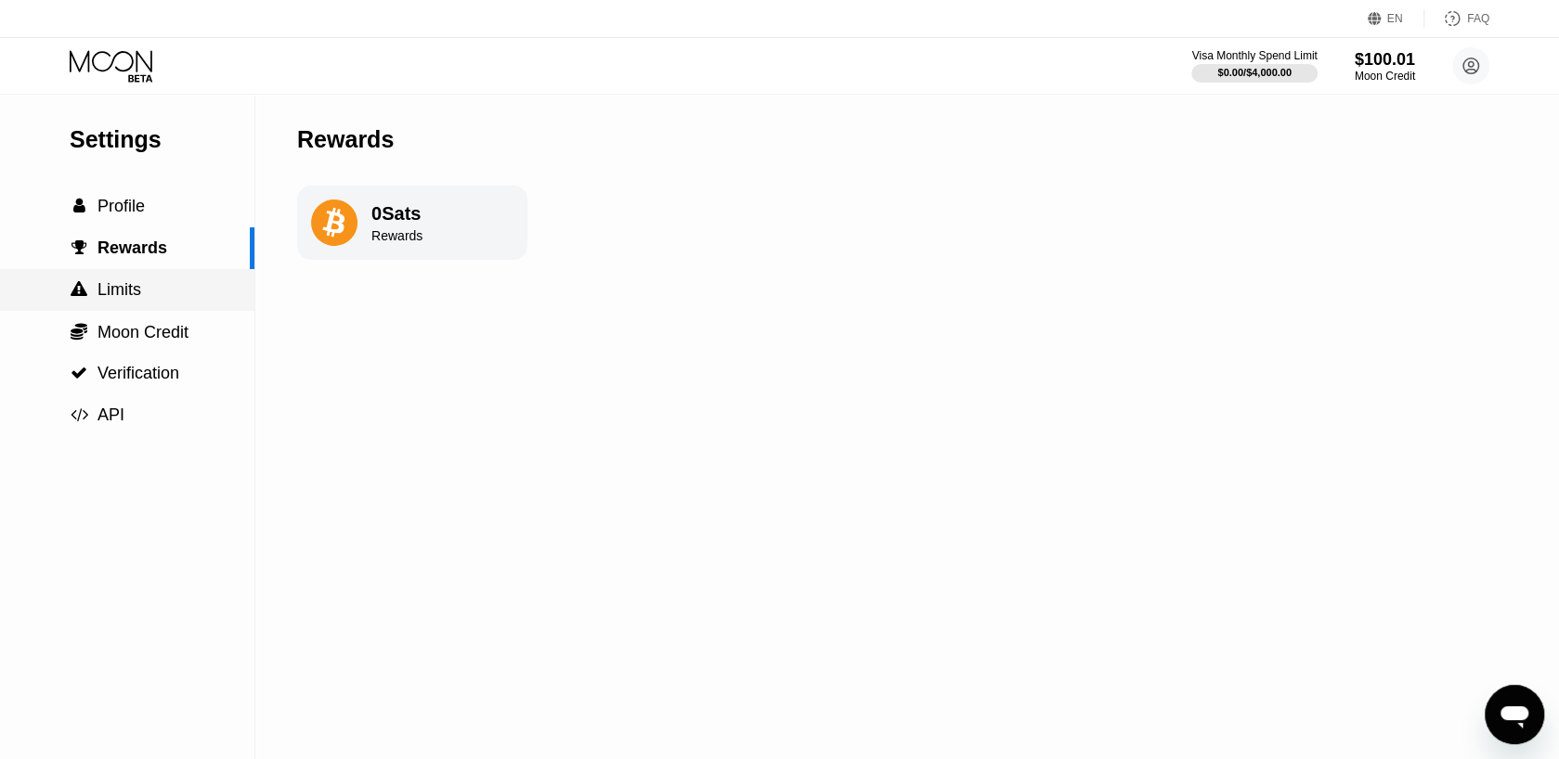
click at [164, 292] on div " Limits" at bounding box center [127, 289] width 254 height 19
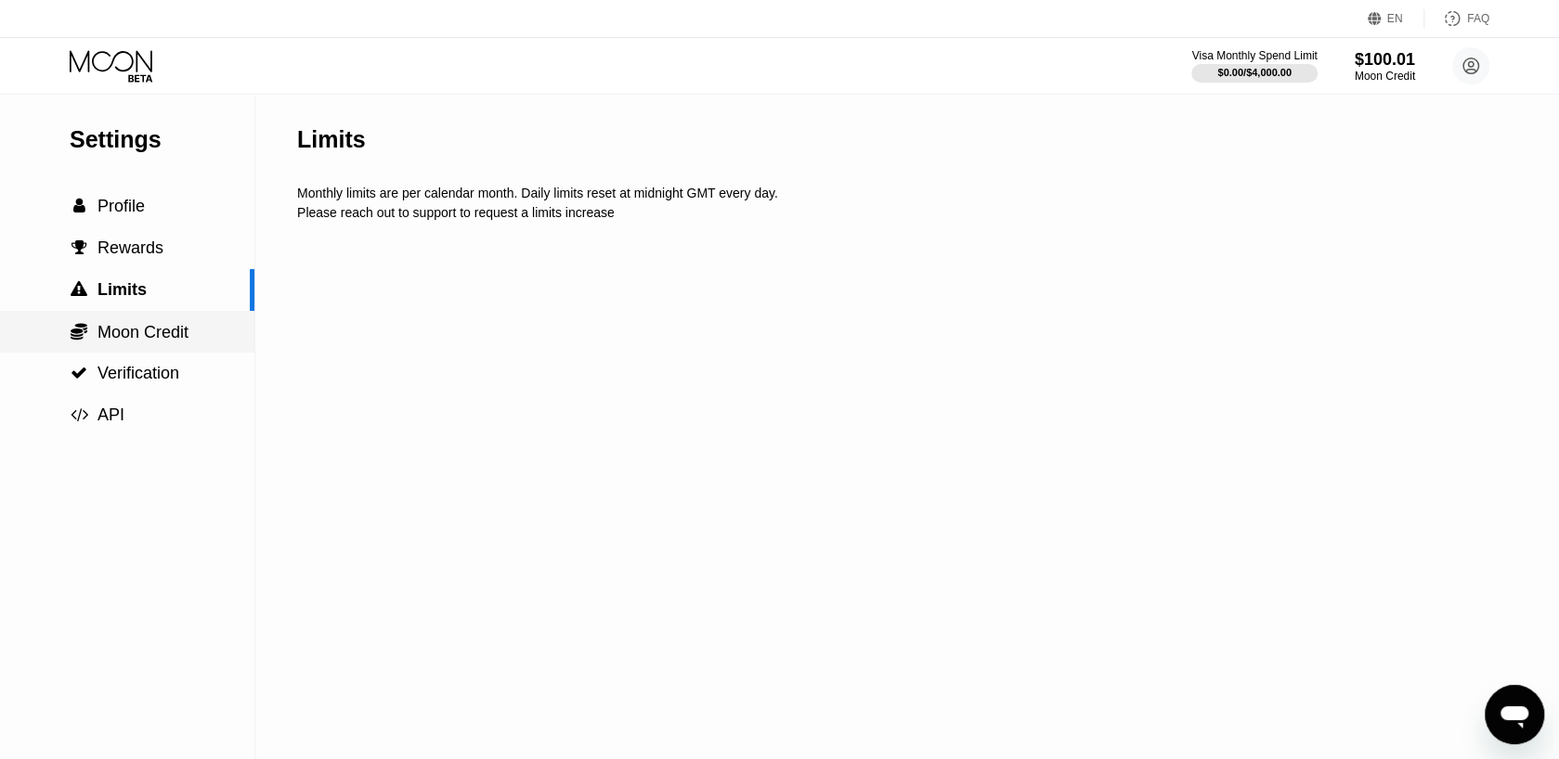
click at [173, 342] on span "Moon Credit" at bounding box center [142, 332] width 91 height 19
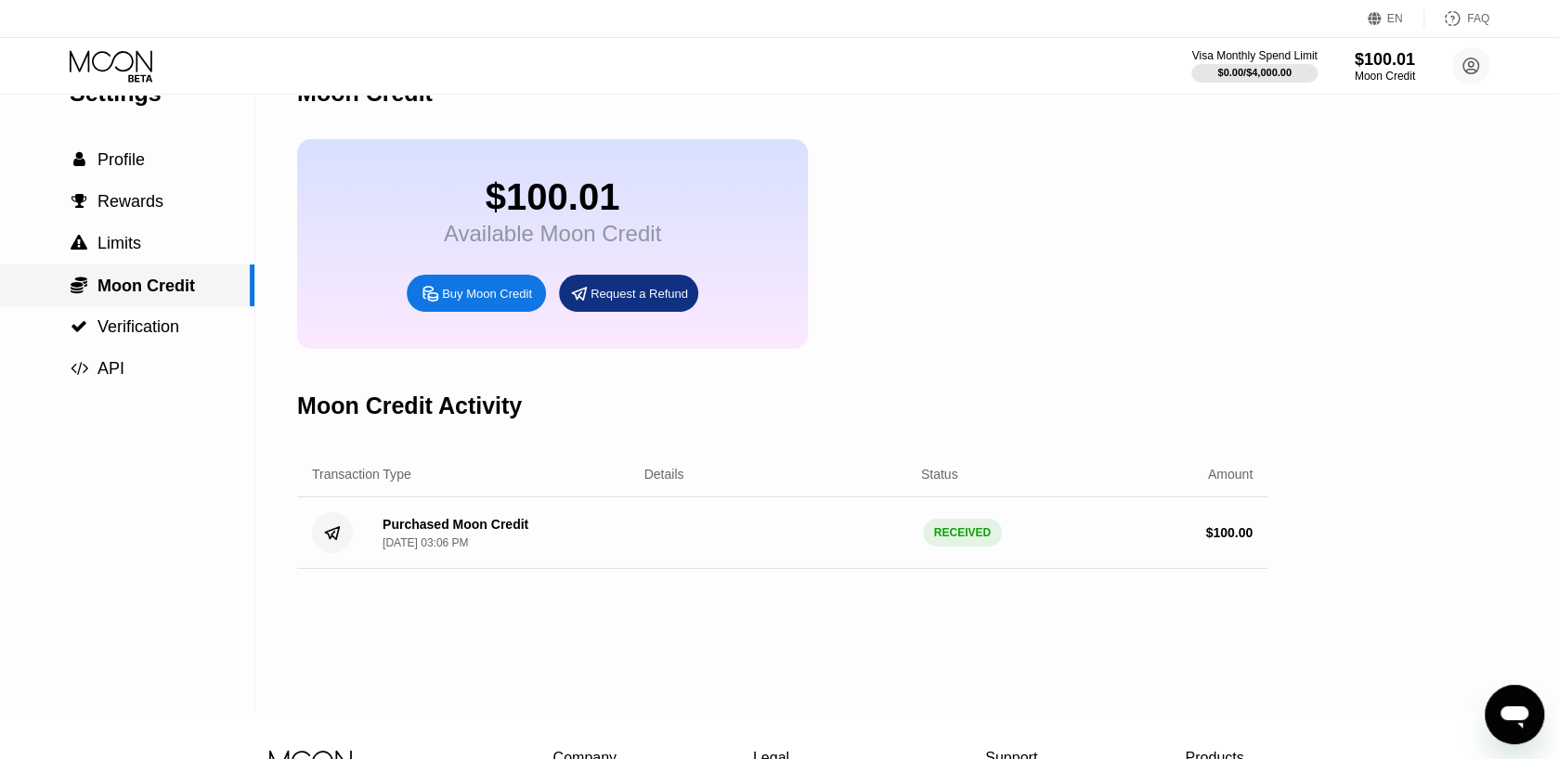
scroll to position [6, 0]
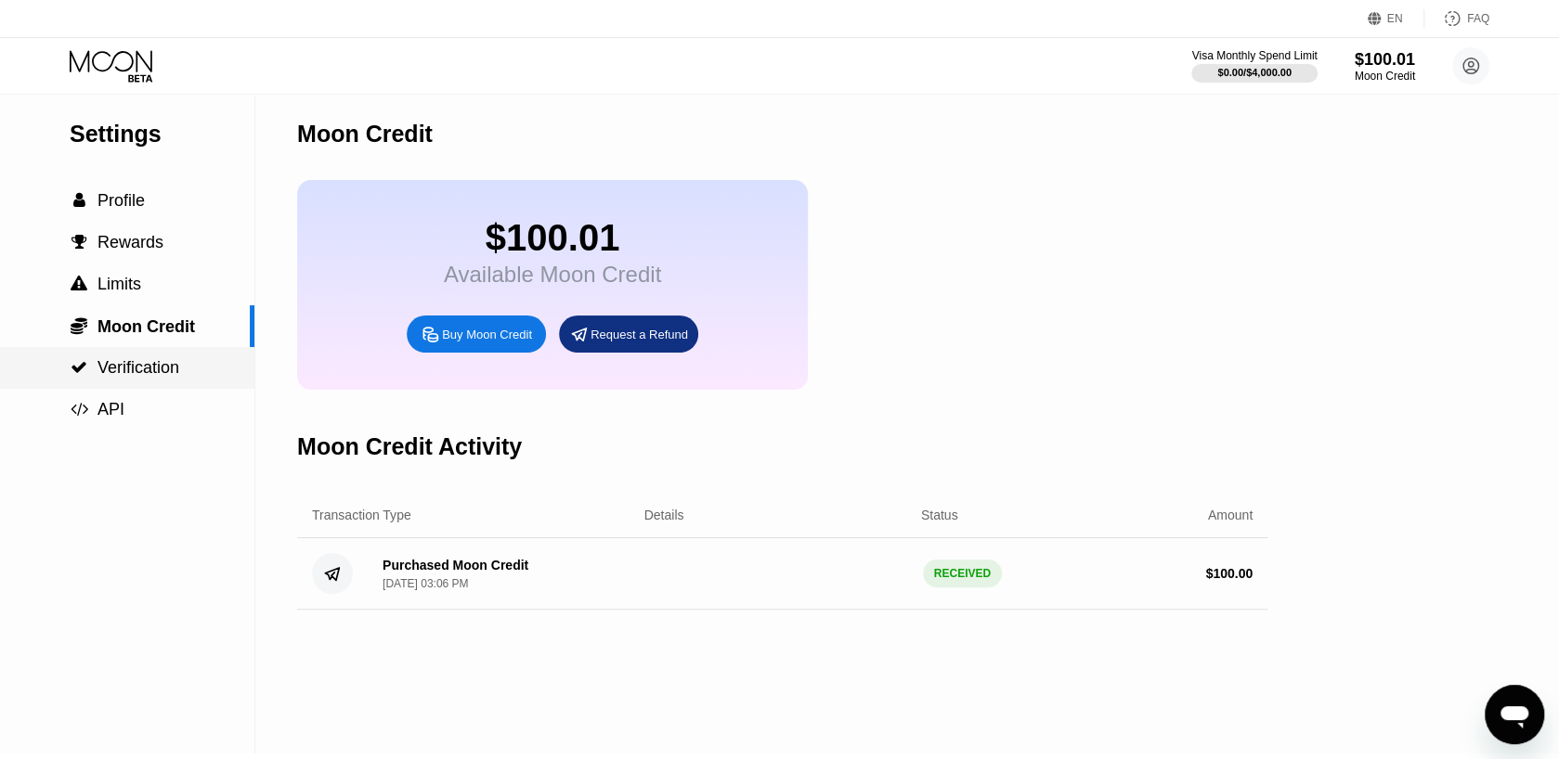
click at [170, 370] on span "Verification" at bounding box center [138, 367] width 82 height 19
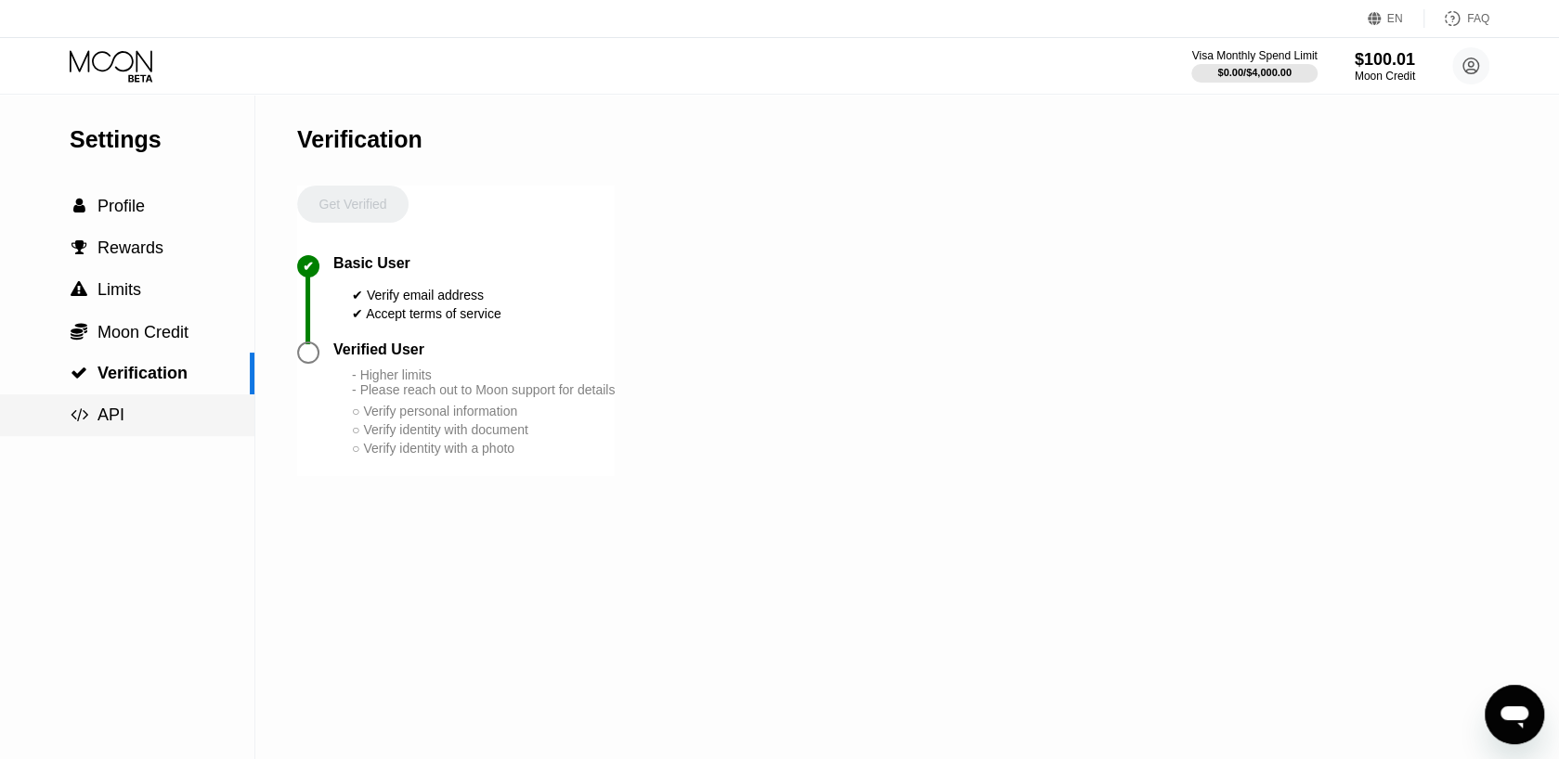
click at [163, 404] on div " API" at bounding box center [127, 416] width 254 height 42
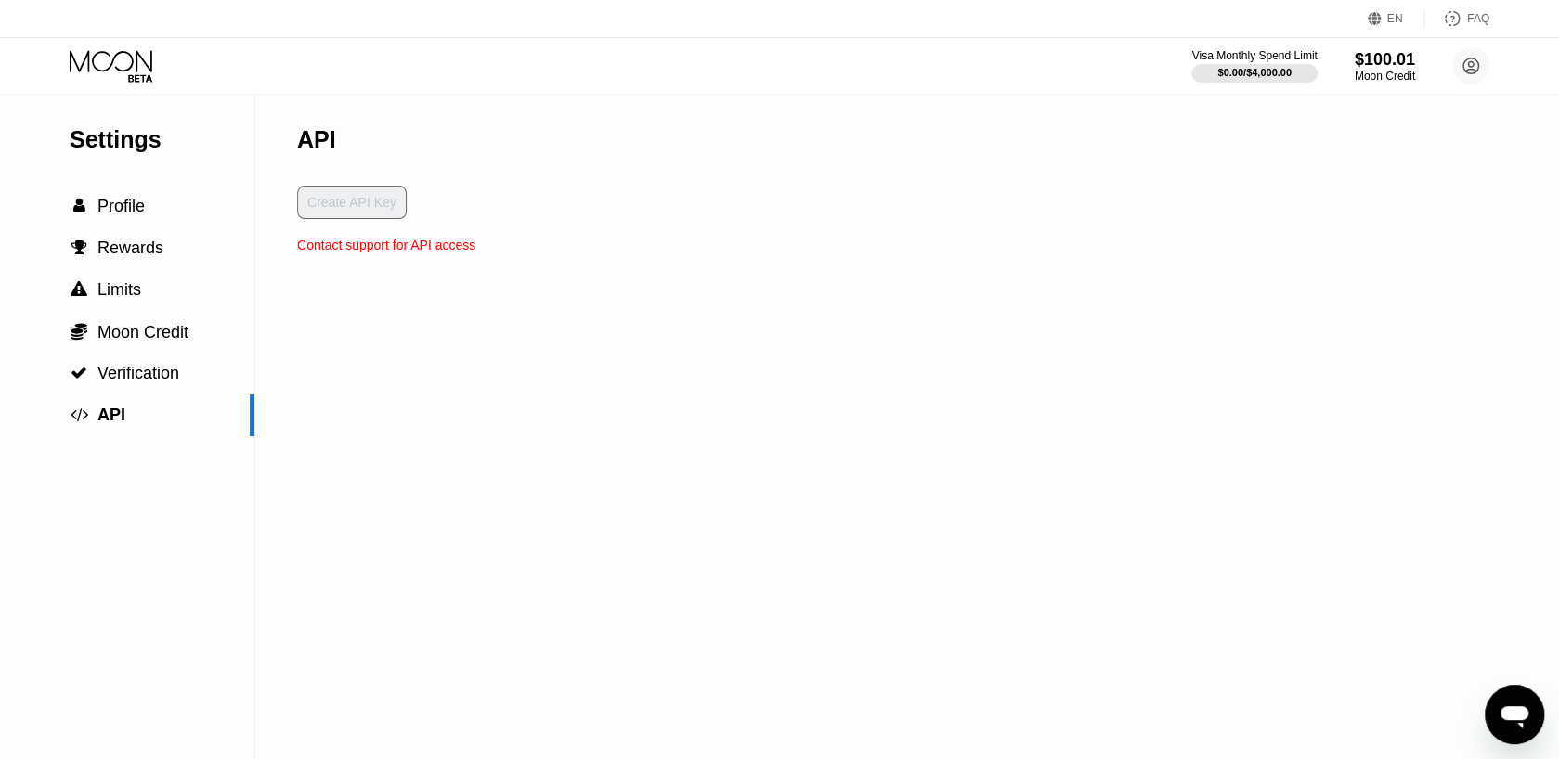
click at [118, 207] on span "Profile" at bounding box center [120, 206] width 47 height 19
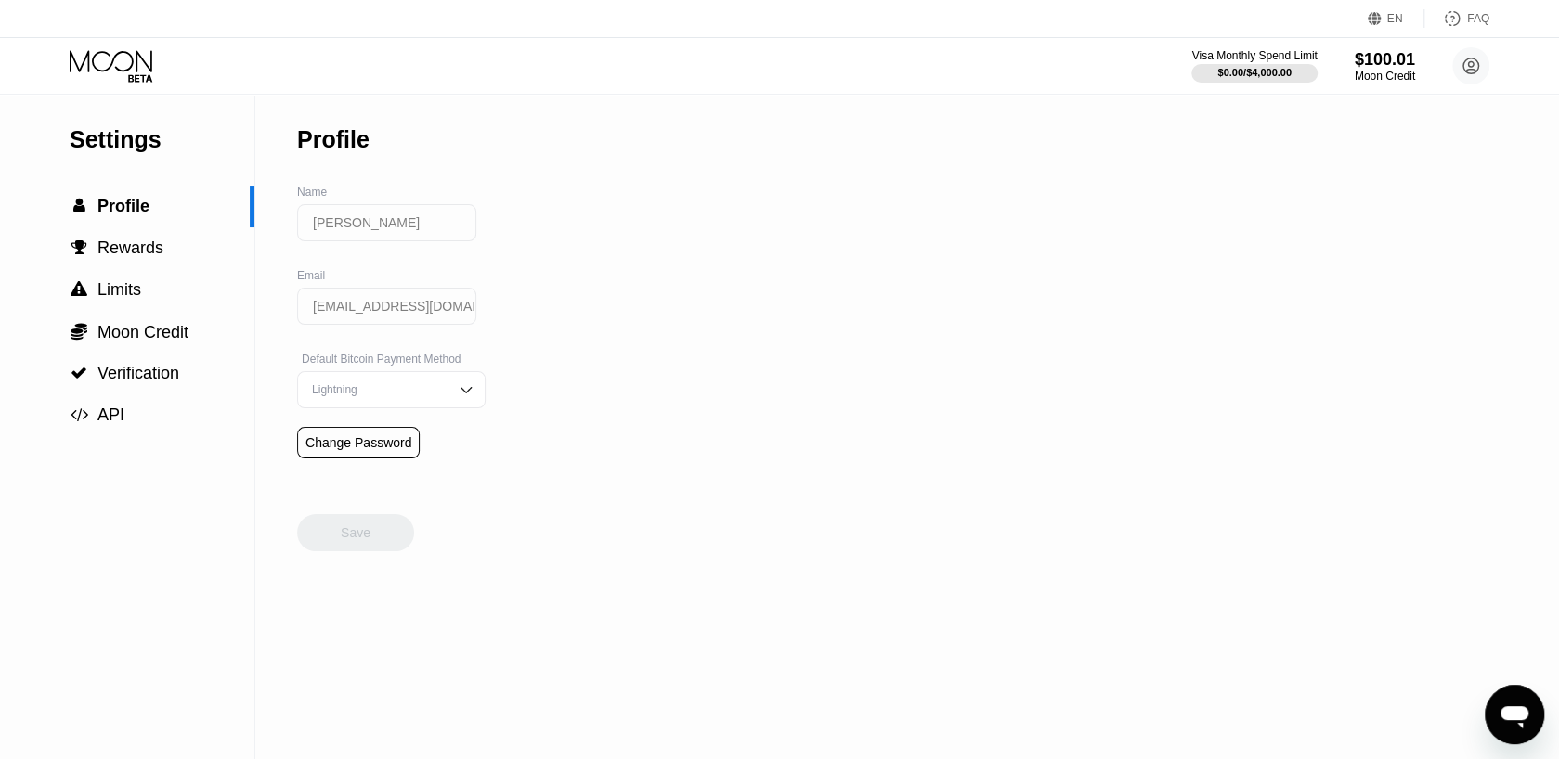
click at [139, 138] on div "Settings" at bounding box center [162, 139] width 185 height 27
click at [112, 62] on icon at bounding box center [111, 60] width 83 height 21
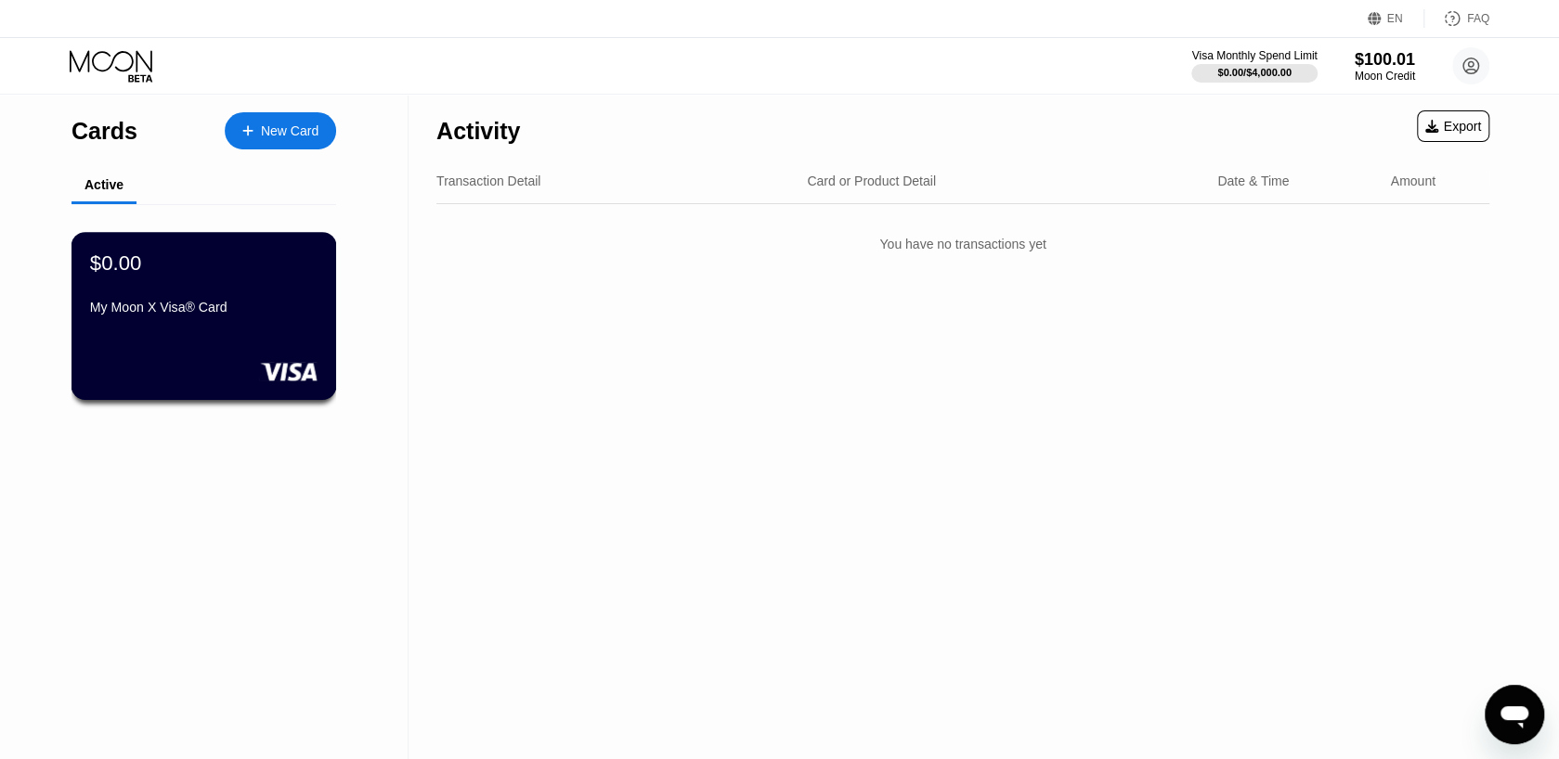
click at [172, 332] on div "$0.00 My Moon X Visa® Card" at bounding box center [203, 316] width 265 height 168
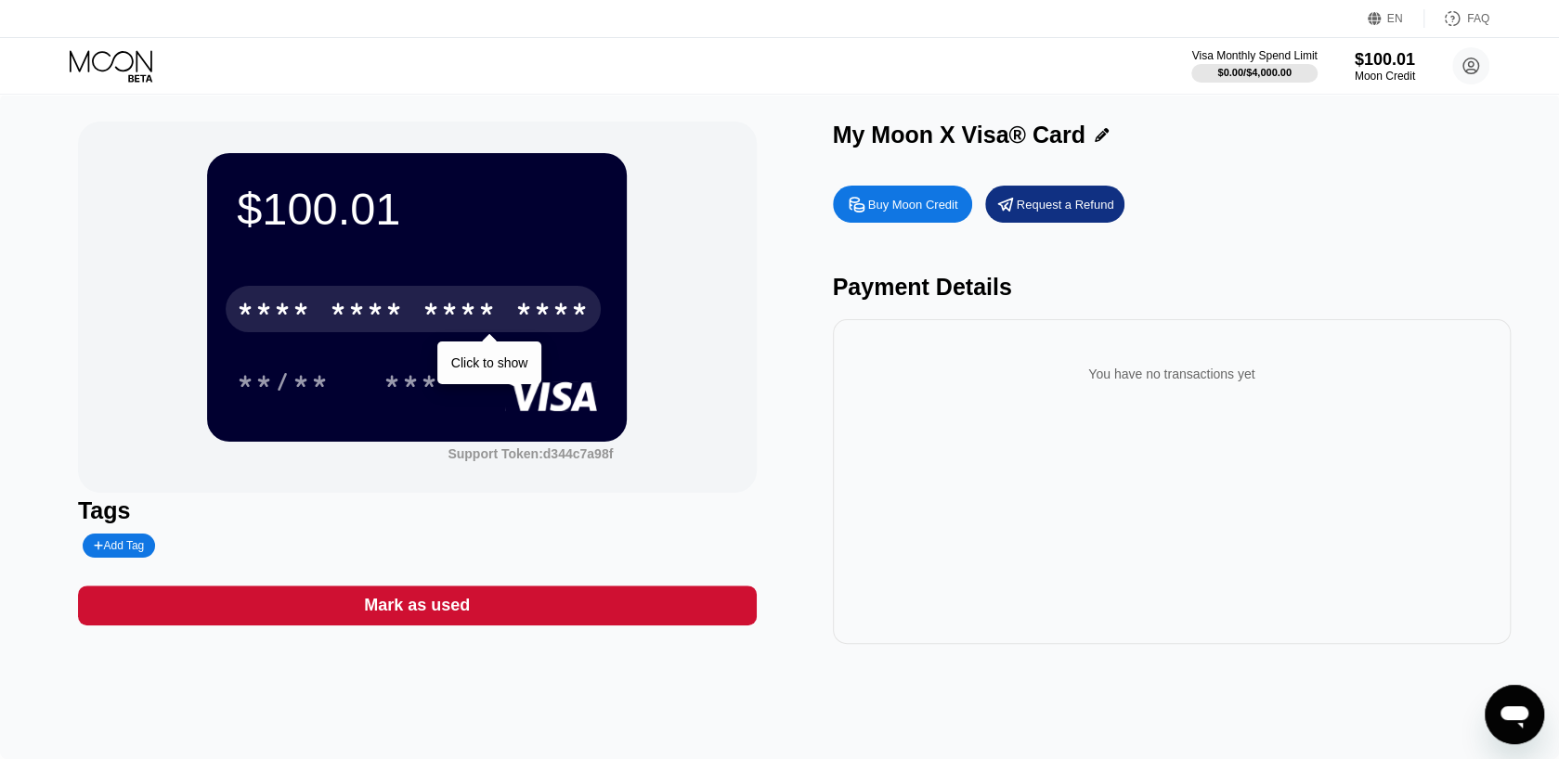
click at [446, 298] on div "* * * * * * * * * * * * ****" at bounding box center [413, 309] width 375 height 46
click at [403, 316] on div "* * * *" at bounding box center [367, 312] width 74 height 30
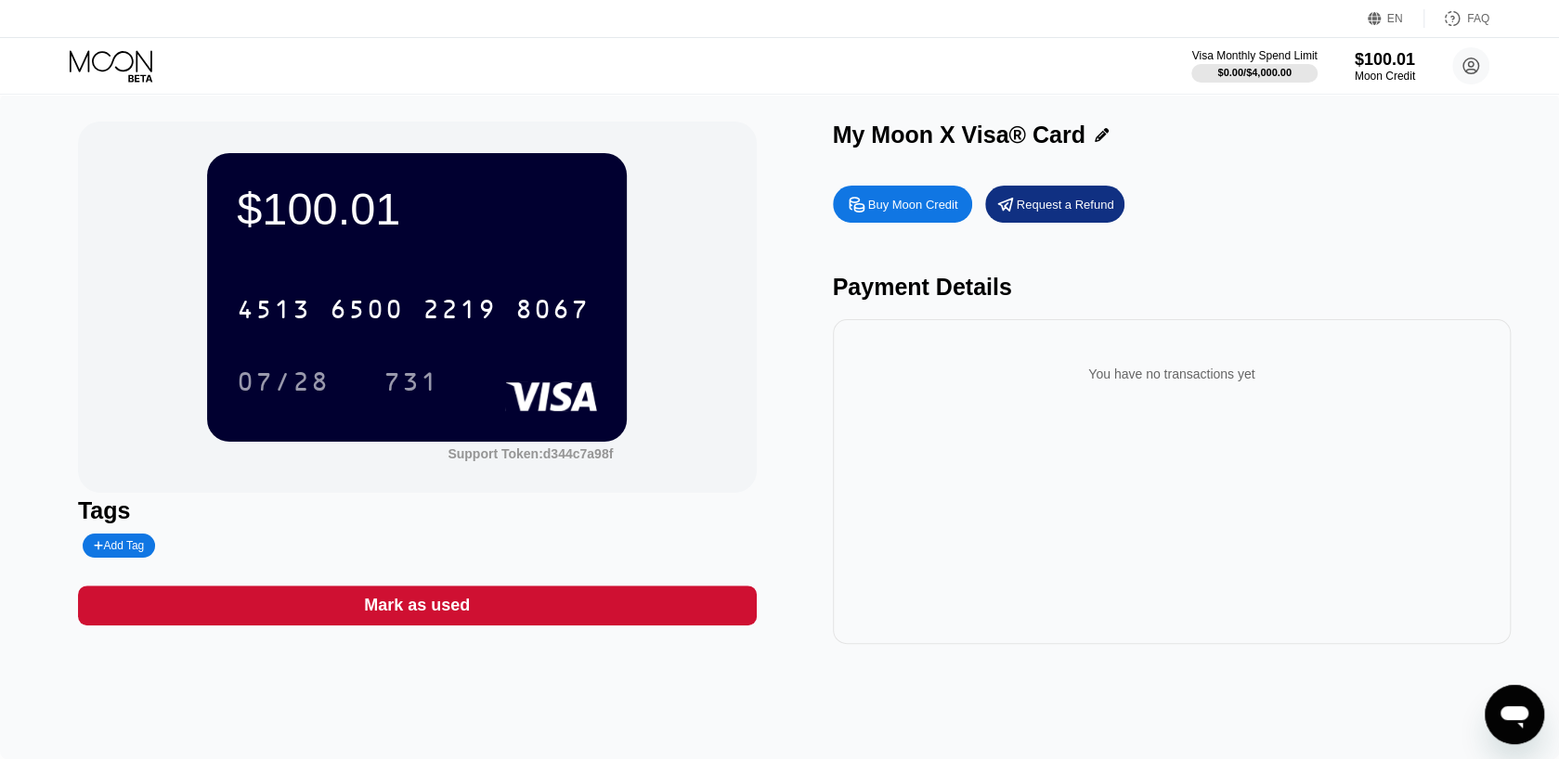
click at [1152, 376] on div "You have no transactions yet" at bounding box center [1172, 374] width 649 height 52
click at [353, 335] on div "4513 6500 2219 8067" at bounding box center [417, 303] width 360 height 63
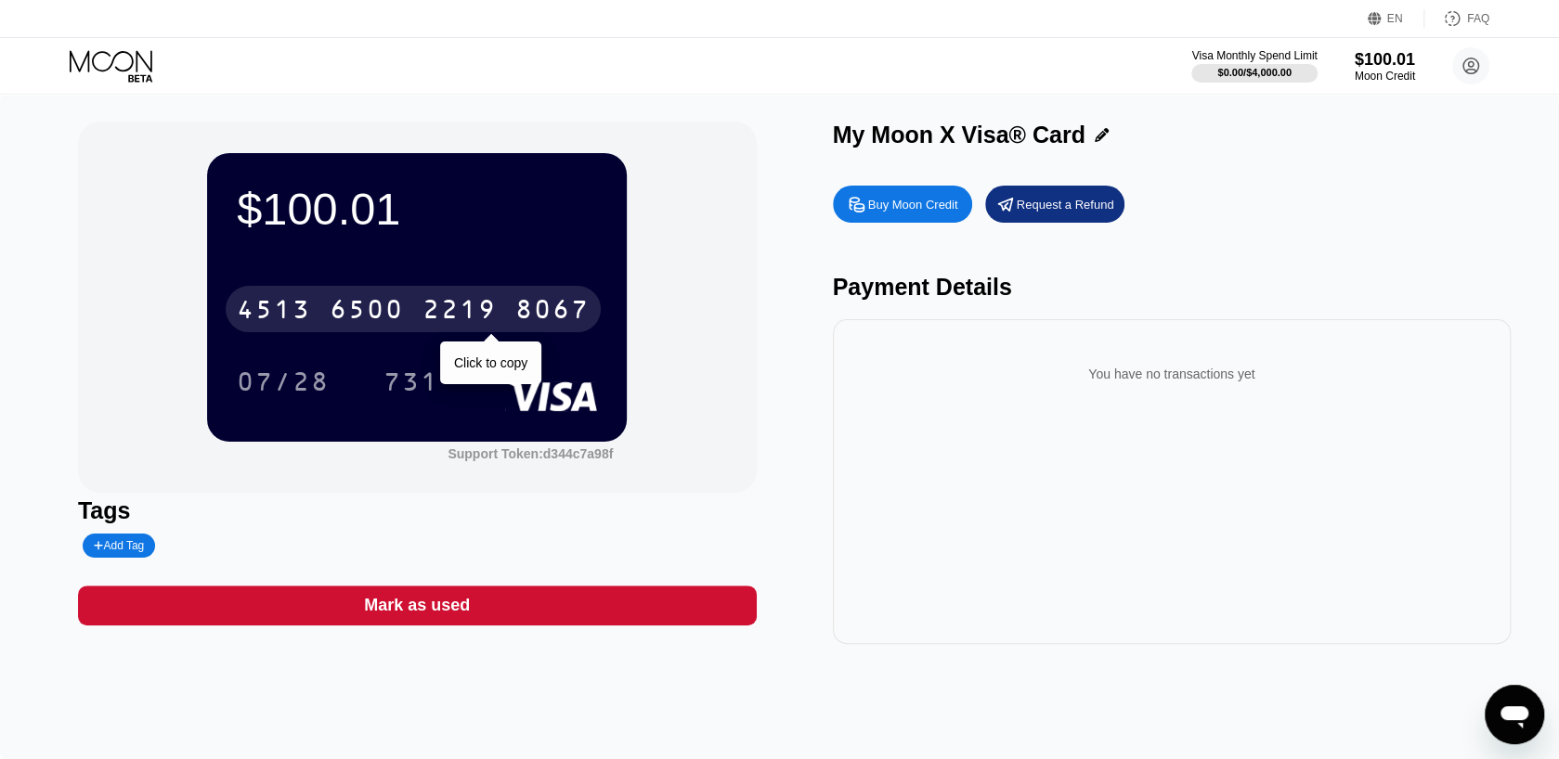
click at [345, 315] on div "6500" at bounding box center [367, 312] width 74 height 30
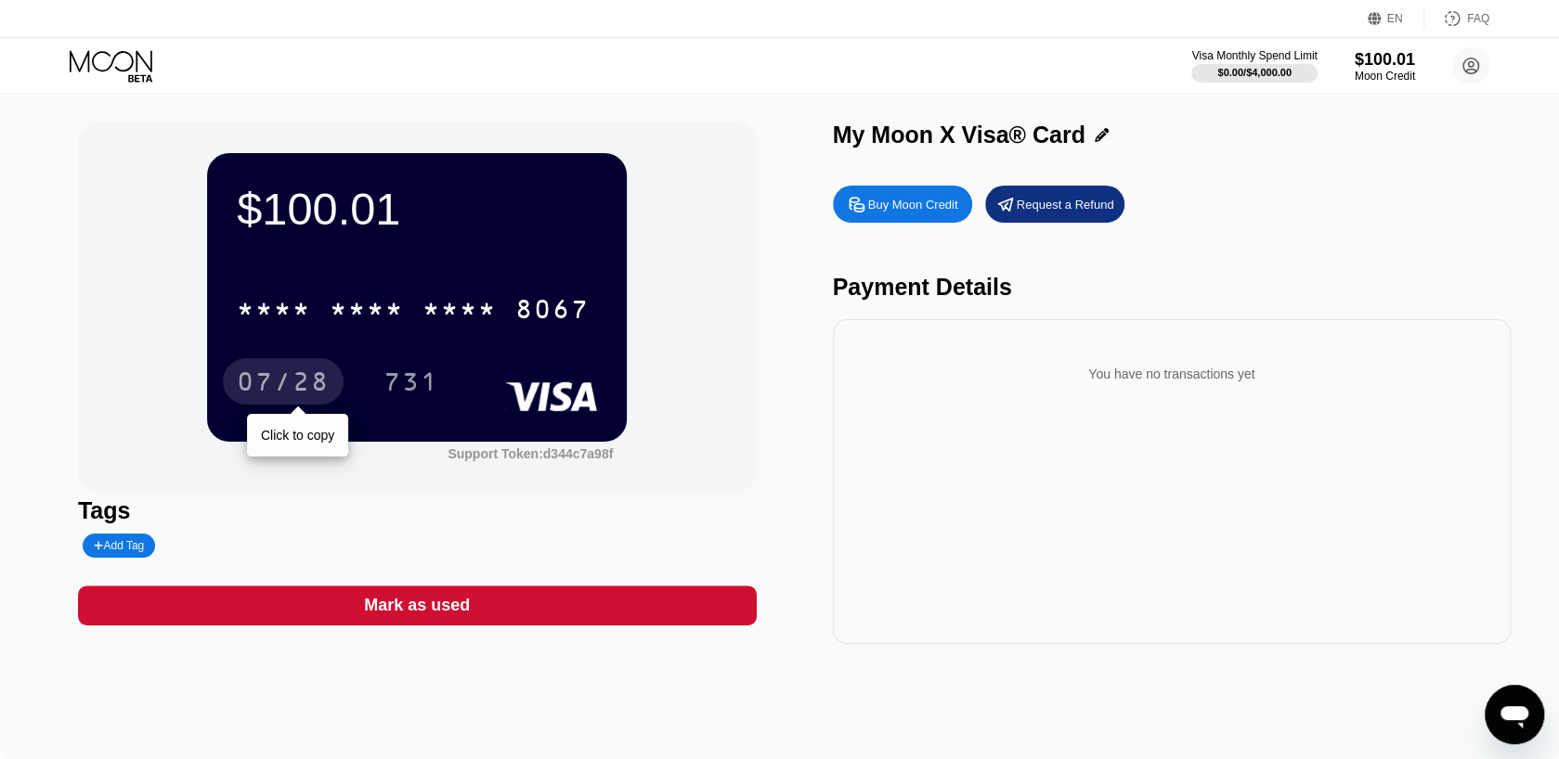
click at [308, 378] on div "07/28" at bounding box center [283, 384] width 93 height 30
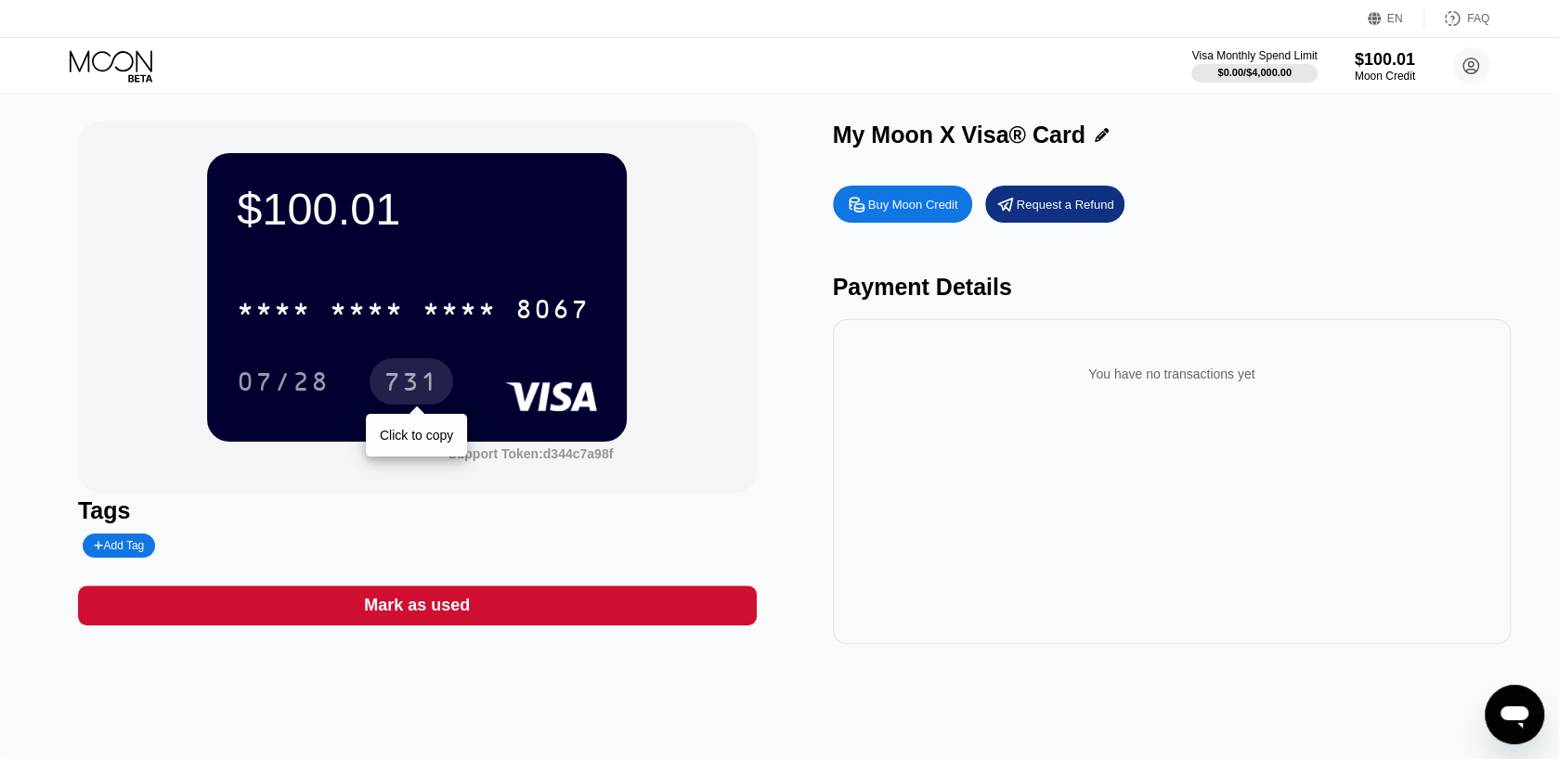
click at [394, 380] on div "731" at bounding box center [411, 384] width 56 height 30
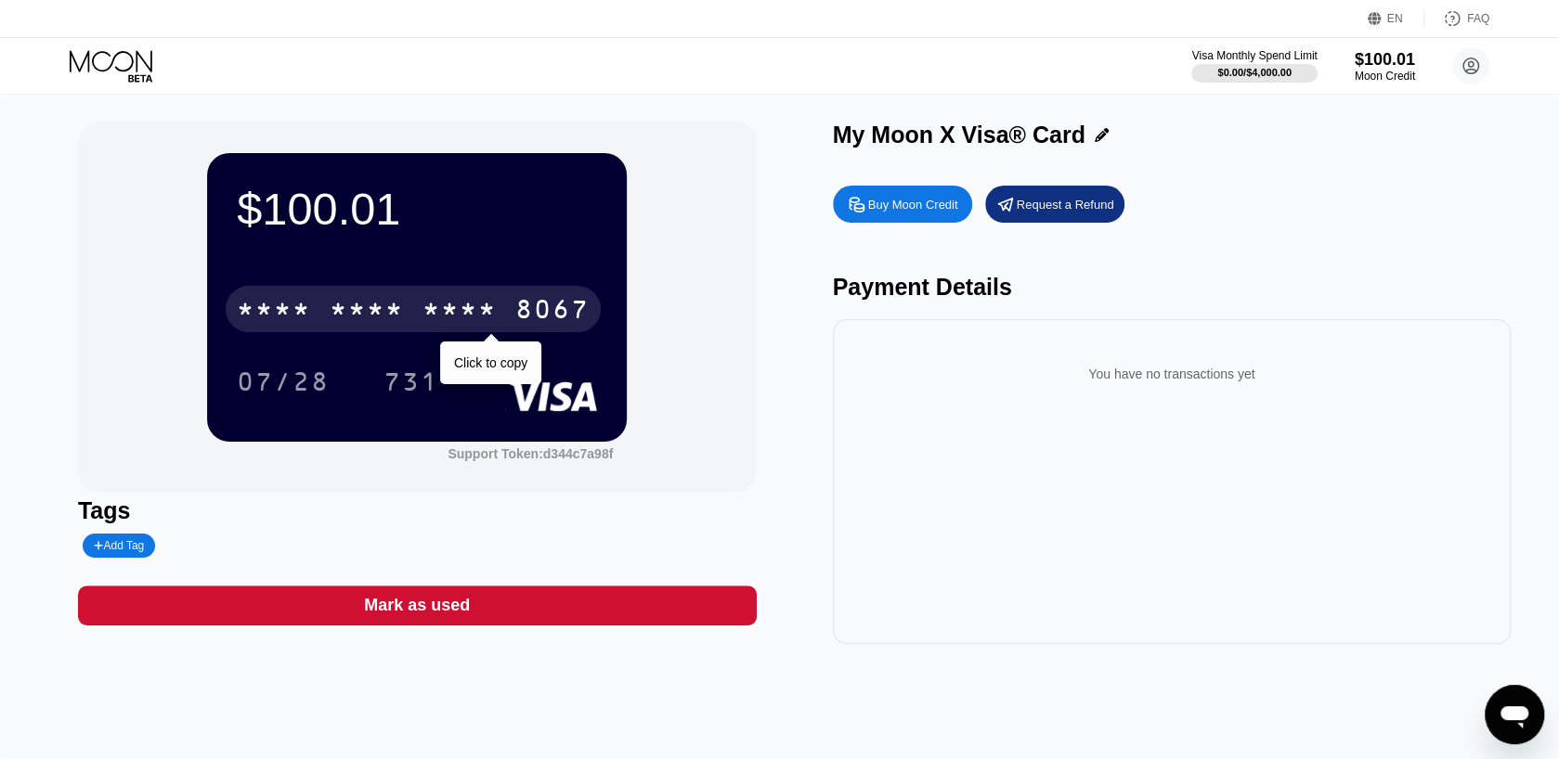
click at [369, 321] on div "* * * *" at bounding box center [367, 312] width 74 height 30
click at [371, 322] on div "6500" at bounding box center [367, 312] width 74 height 30
click at [371, 324] on div "* * * *" at bounding box center [367, 312] width 74 height 30
click at [464, 326] on div "2219" at bounding box center [459, 312] width 74 height 30
click at [465, 327] on div "* * * *" at bounding box center [459, 312] width 74 height 30
